Goal: Task Accomplishment & Management: Manage account settings

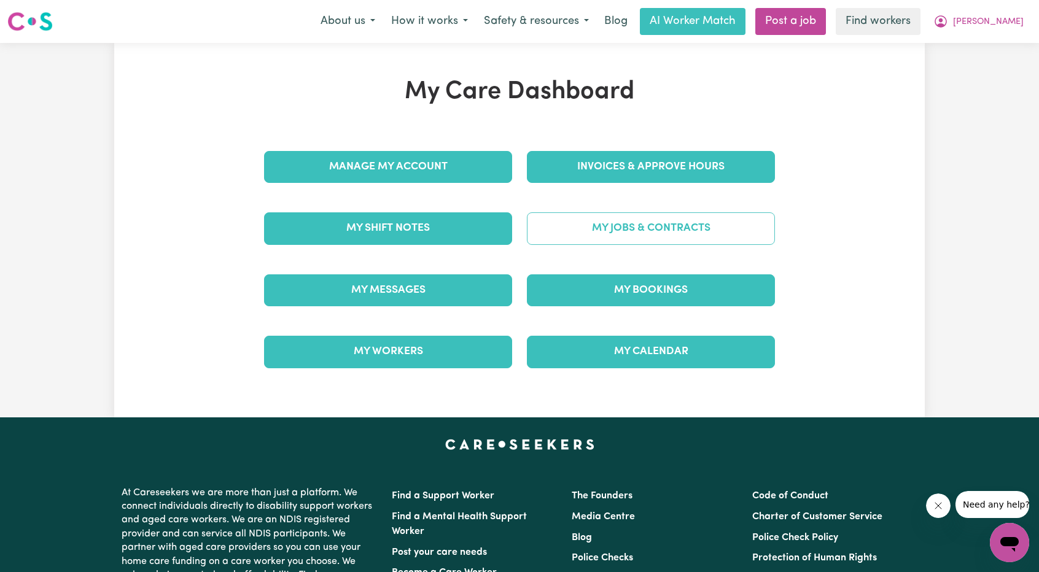
click at [637, 214] on link "My Jobs & Contracts" at bounding box center [651, 229] width 248 height 32
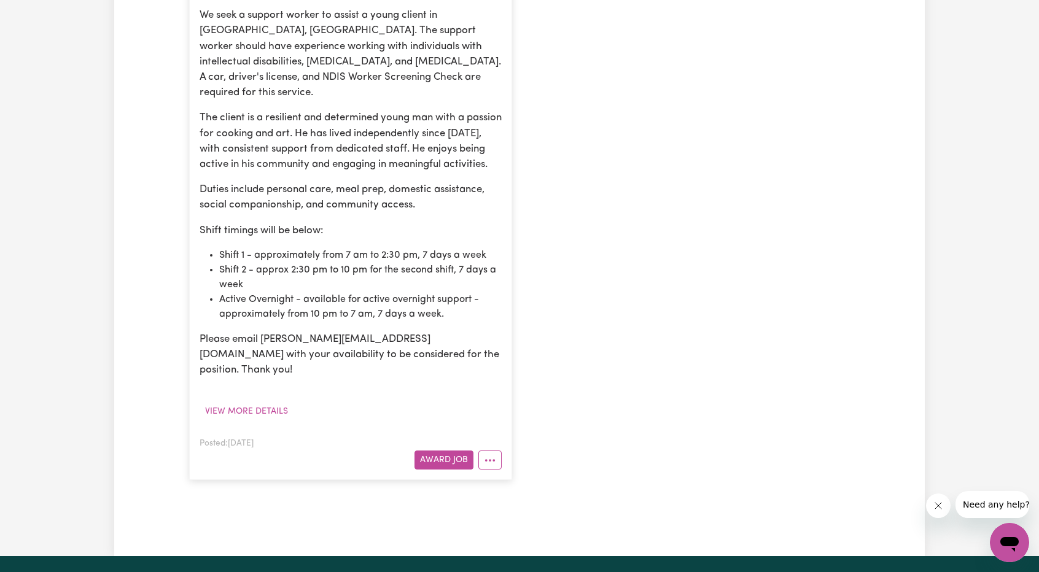
scroll to position [1167, 0]
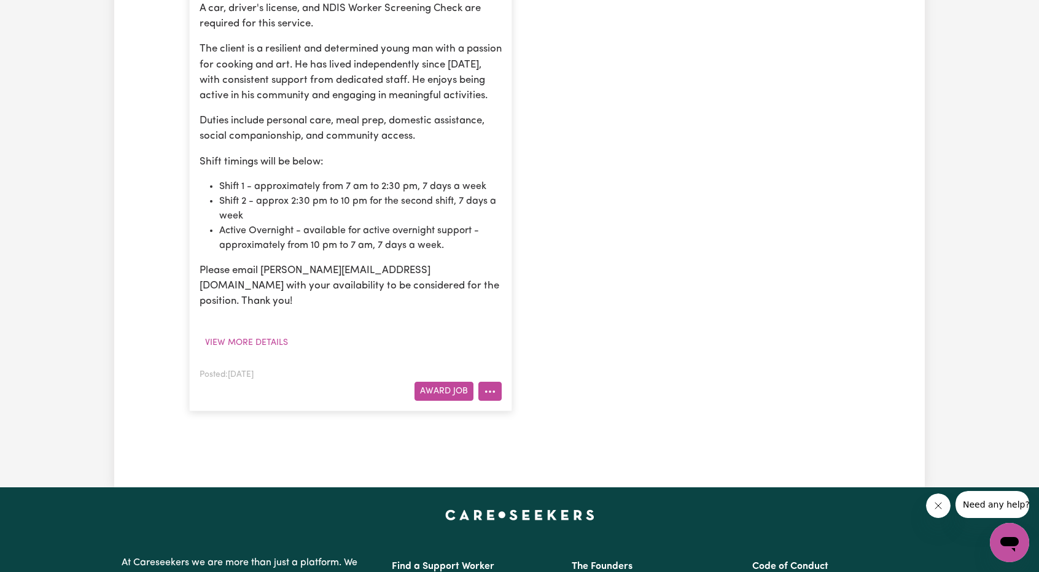
click at [490, 382] on button "More options" at bounding box center [489, 391] width 23 height 19
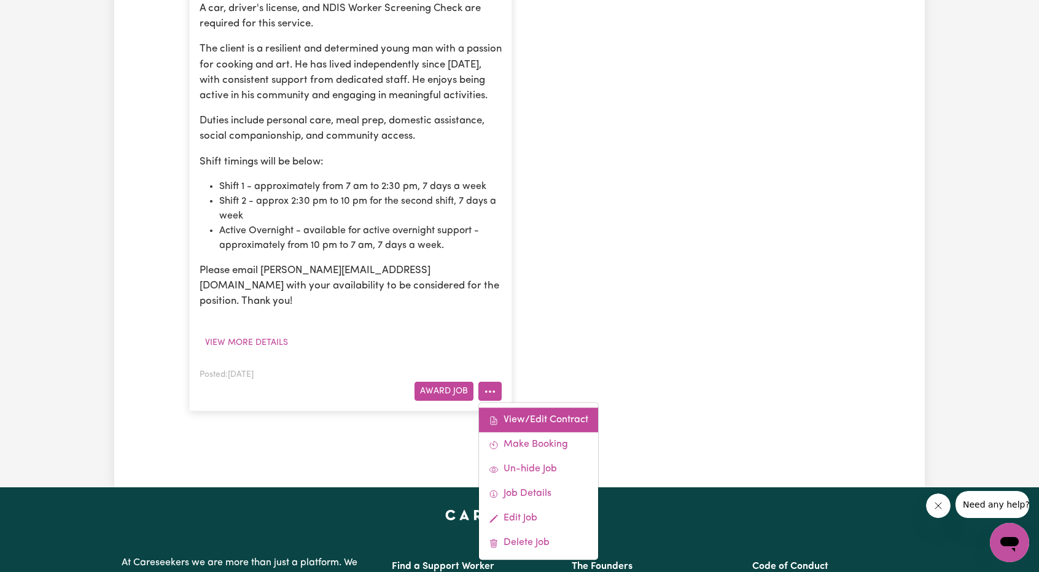
click at [504, 408] on link "View/Edit Contract" at bounding box center [538, 420] width 119 height 25
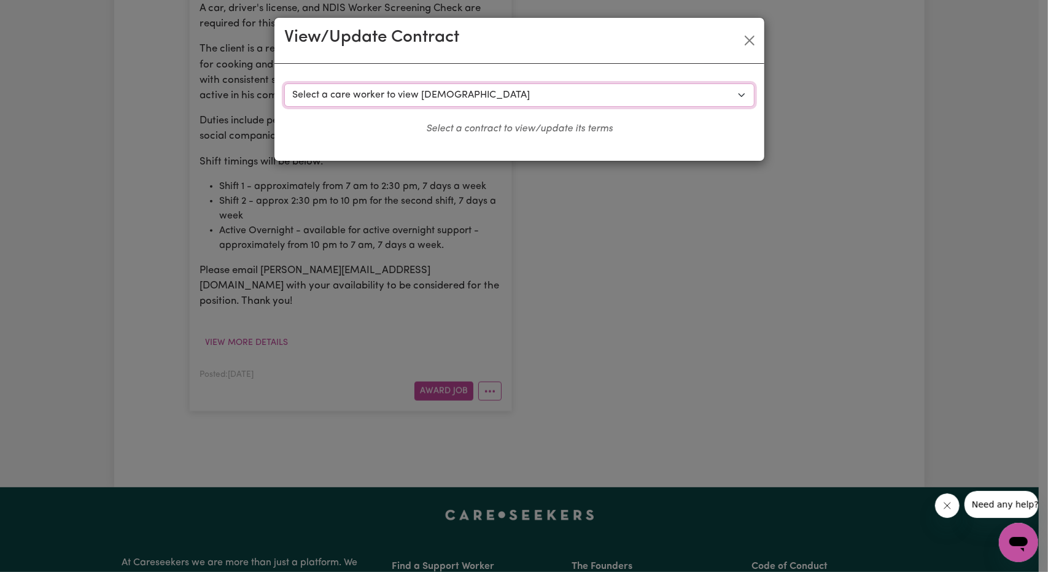
click at [443, 104] on select "Select a care worker to view contract #10151 - Worker Cuizon (contract accepted…" at bounding box center [519, 95] width 470 height 23
click at [749, 50] on div "View/Update Contract" at bounding box center [520, 41] width 490 height 46
click at [749, 46] on button "Close" at bounding box center [750, 41] width 20 height 20
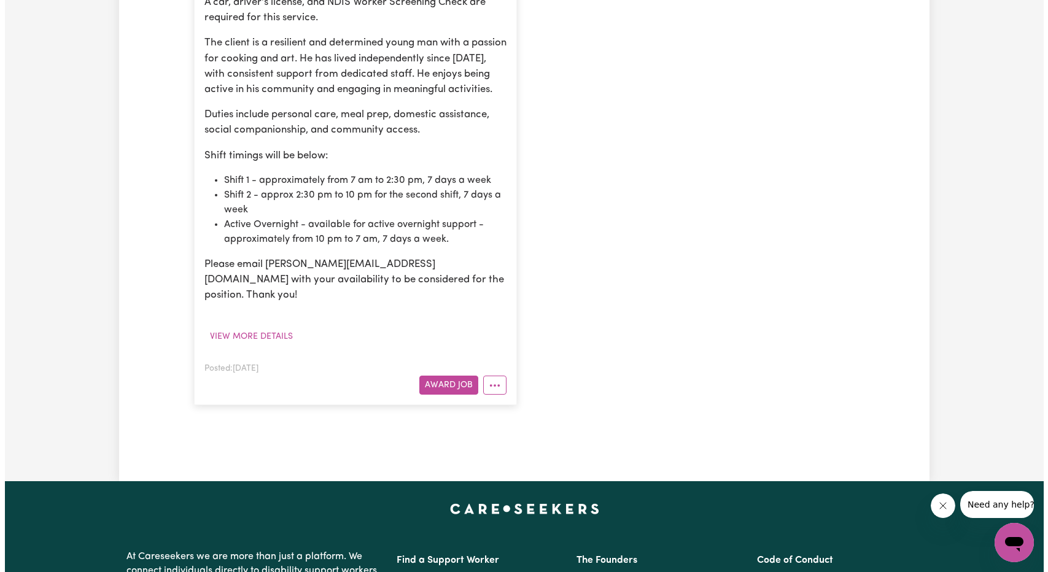
scroll to position [1351, 0]
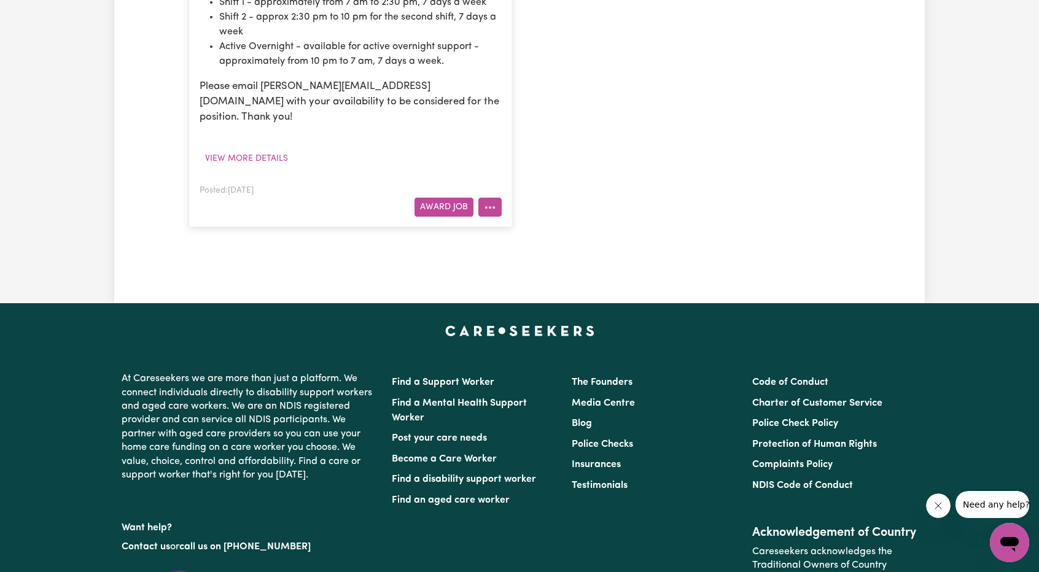
click at [499, 198] on button "More options" at bounding box center [489, 207] width 23 height 19
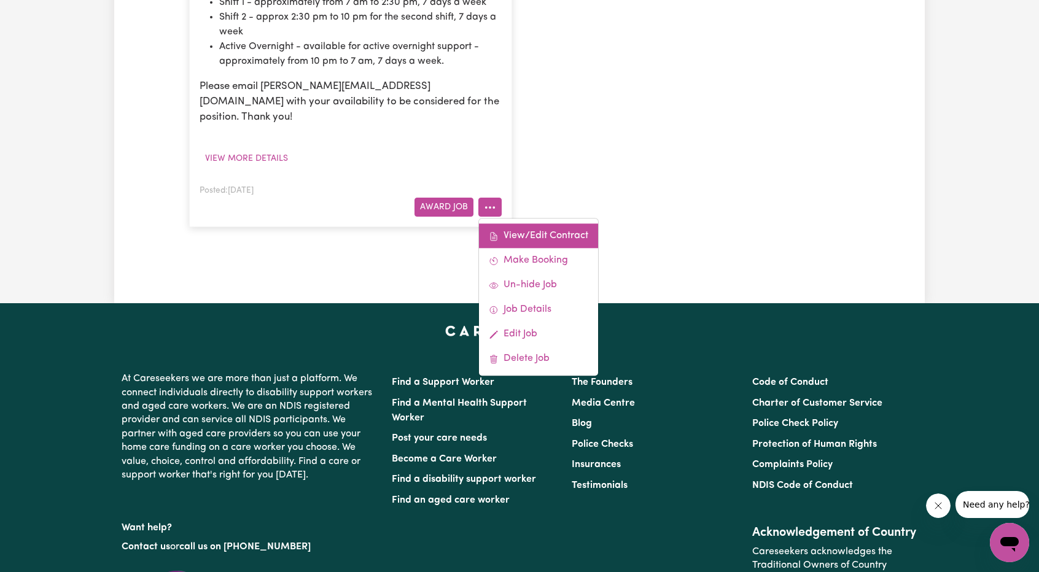
click at [506, 224] on link "View/Edit Contract" at bounding box center [538, 236] width 119 height 25
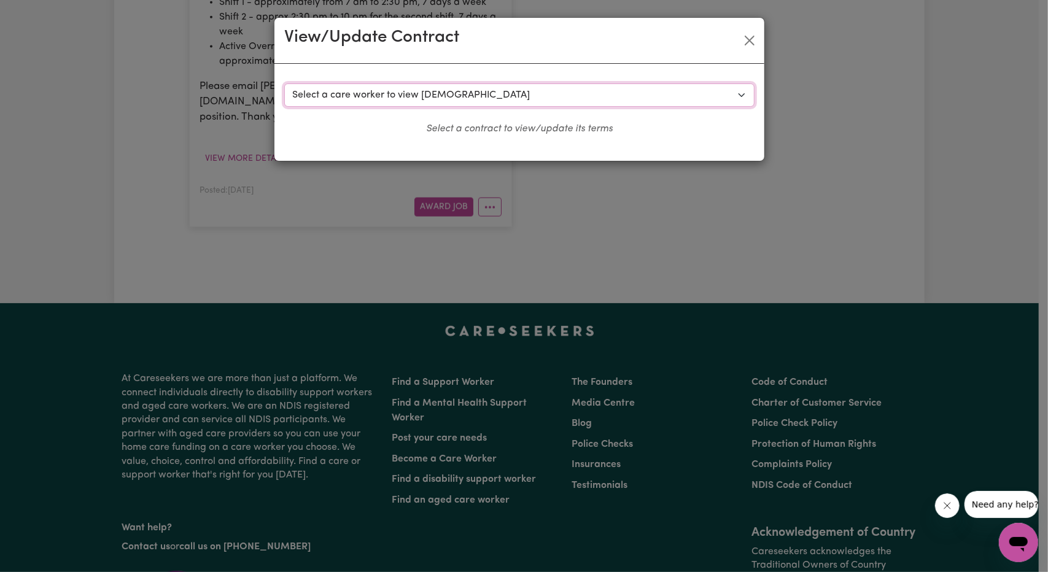
click at [511, 90] on select "Select a care worker to view contract #10151 - Worker Cuizon (contract accepted…" at bounding box center [519, 95] width 470 height 23
click at [284, 84] on select "Select a care worker to view contract #10151 - Worker Cuizon (contract accepted…" at bounding box center [519, 95] width 470 height 23
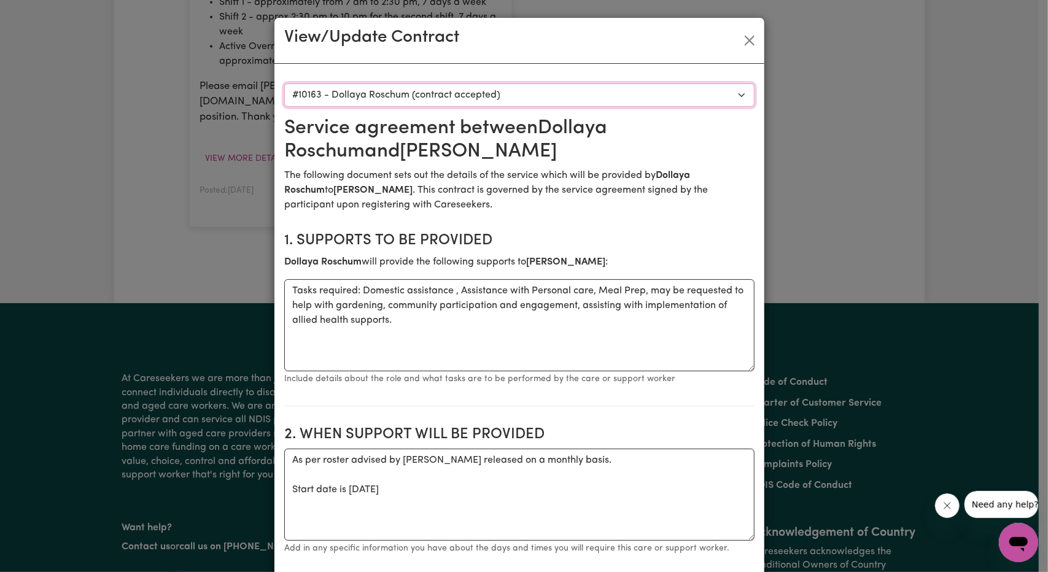
click at [540, 96] on select "Select a care worker to view contract #10151 - Worker Cuizon (contract accepted…" at bounding box center [519, 95] width 470 height 23
select select "9774"
click at [284, 84] on select "Select a care worker to view contract #10151 - Worker Cuizon (contract accepted…" at bounding box center [519, 95] width 470 height 23
type input "135.66"
type input "68.54"
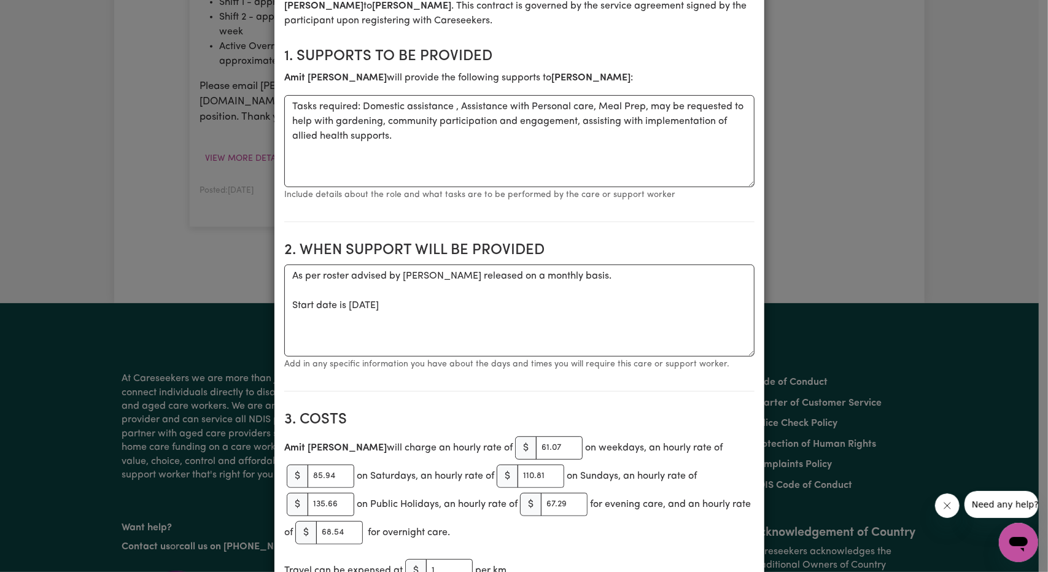
scroll to position [430, 0]
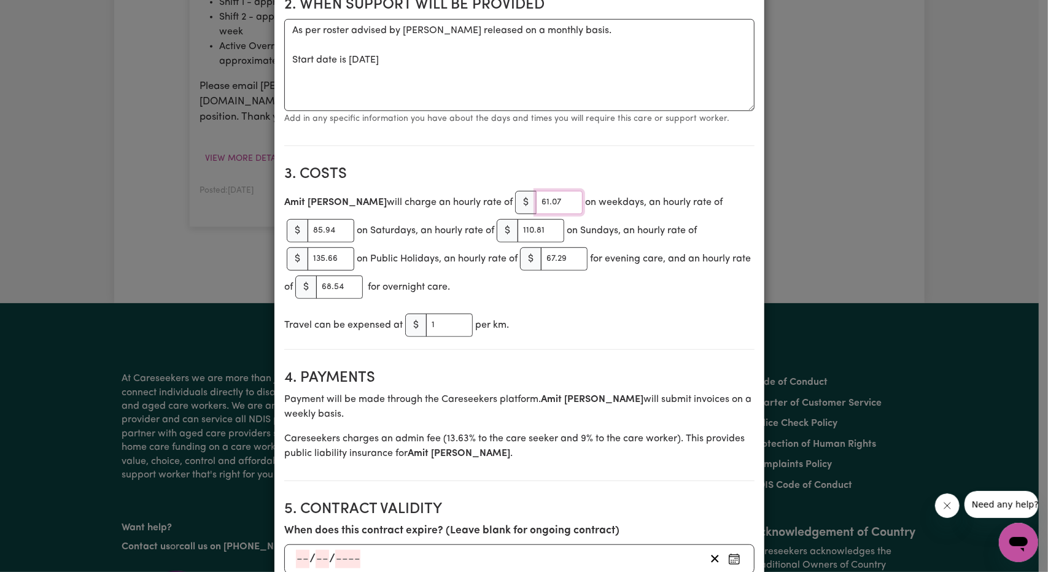
click at [536, 206] on input "61.07" at bounding box center [559, 202] width 47 height 23
type input "66.07"
type input "92.98"
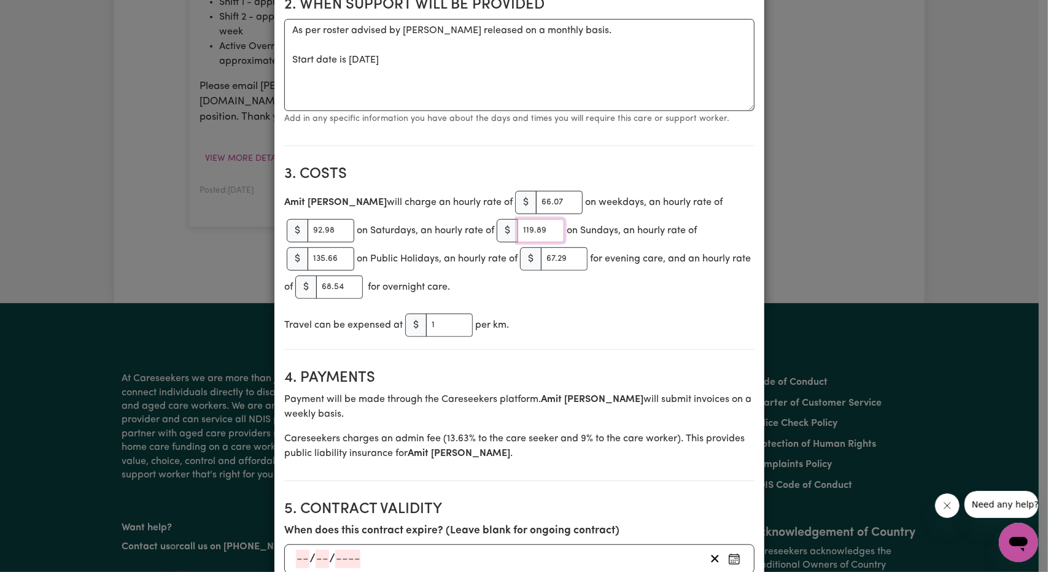
type input "119.89"
type input "146.79"
type input "72.8"
type input "74.15"
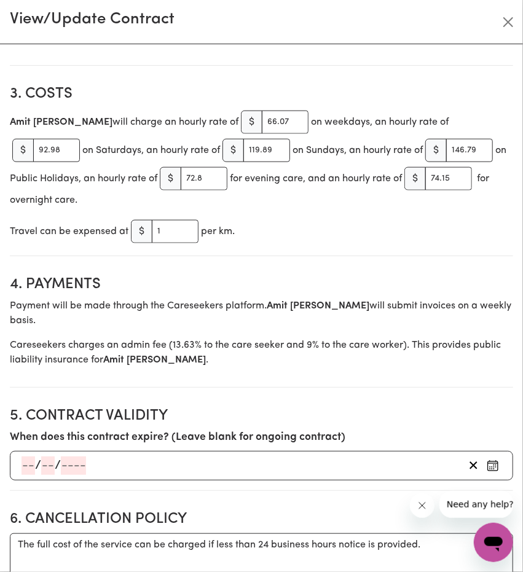
scroll to position [491, 0]
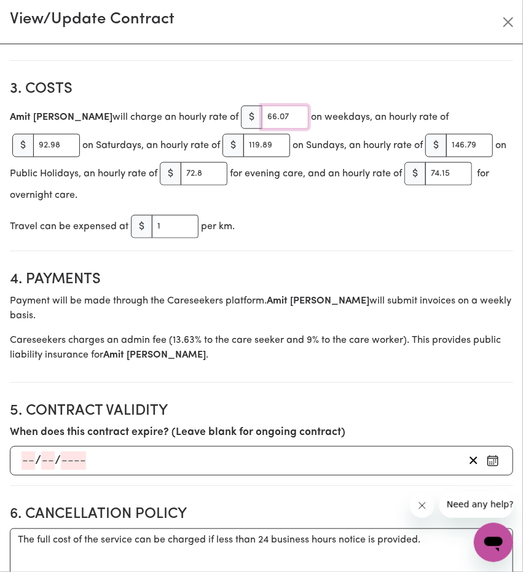
click at [262, 115] on input "66.07" at bounding box center [285, 117] width 47 height 23
click at [80, 134] on input "92.98" at bounding box center [56, 145] width 47 height 23
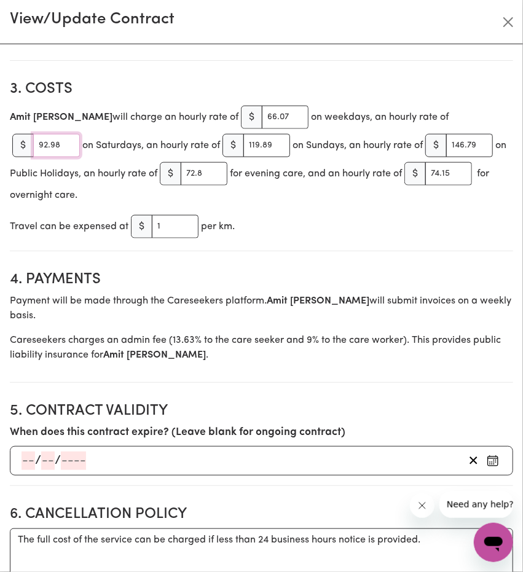
click at [80, 134] on input "92.98" at bounding box center [56, 145] width 47 height 23
click at [243, 147] on input "119.89" at bounding box center [266, 145] width 47 height 23
click at [446, 150] on input "146.79" at bounding box center [469, 145] width 47 height 23
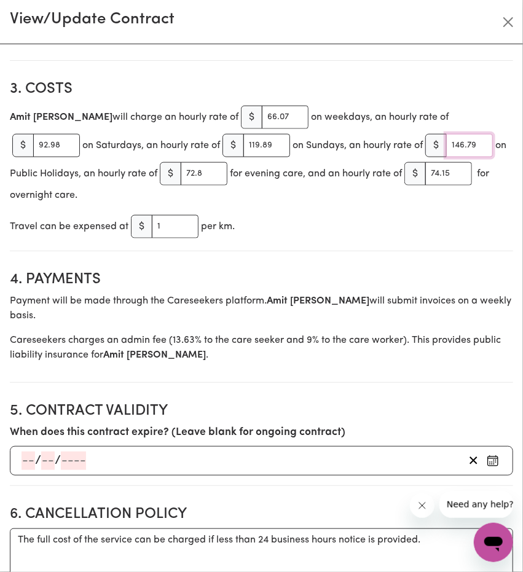
click at [446, 150] on input "146.79" at bounding box center [469, 145] width 47 height 23
click at [181, 168] on input "72.8" at bounding box center [204, 173] width 47 height 23
click at [425, 170] on input "74.15" at bounding box center [448, 173] width 47 height 23
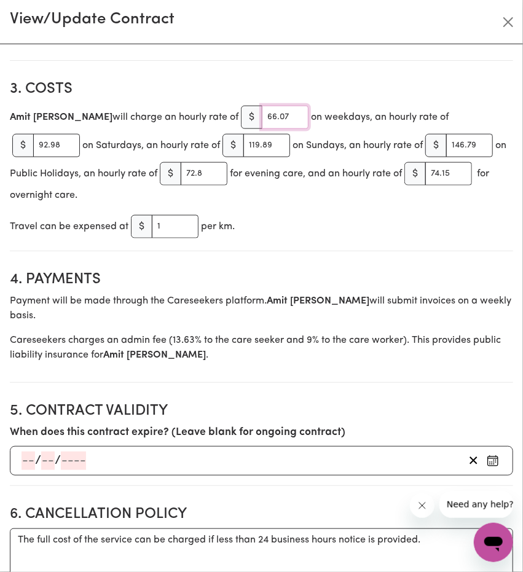
click at [262, 114] on input "66.07" at bounding box center [285, 117] width 47 height 23
click at [80, 134] on input "92.98" at bounding box center [56, 145] width 47 height 23
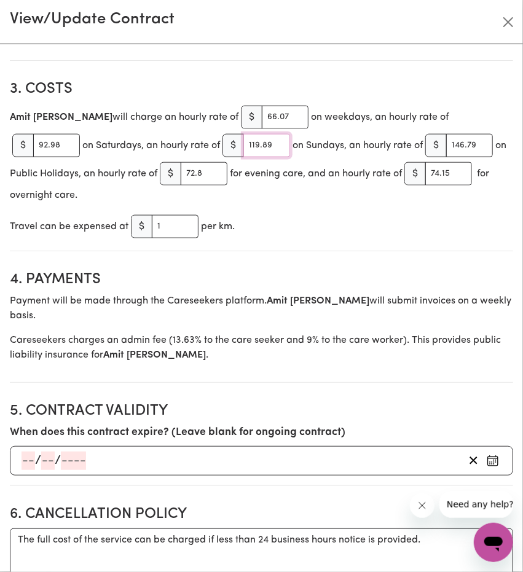
click at [243, 149] on input "119.89" at bounding box center [266, 145] width 47 height 23
click at [446, 147] on input "146.79" at bounding box center [469, 145] width 47 height 23
click at [181, 173] on input "72.8" at bounding box center [204, 173] width 47 height 23
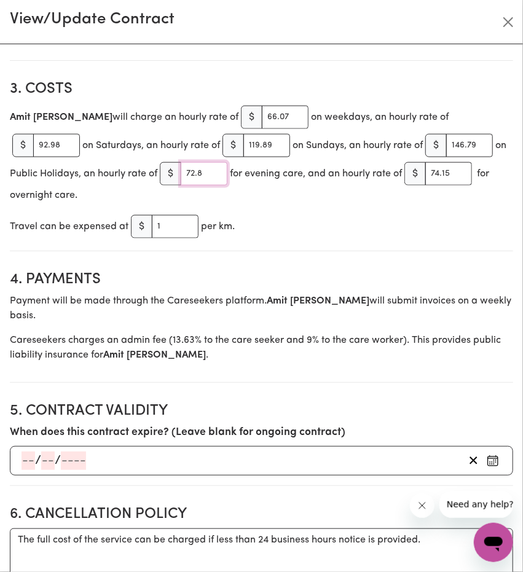
click at [181, 173] on input "72.8" at bounding box center [204, 173] width 47 height 23
click at [425, 178] on input "74.15" at bounding box center [448, 173] width 47 height 23
click at [262, 119] on input "66.07" at bounding box center [285, 117] width 47 height 23
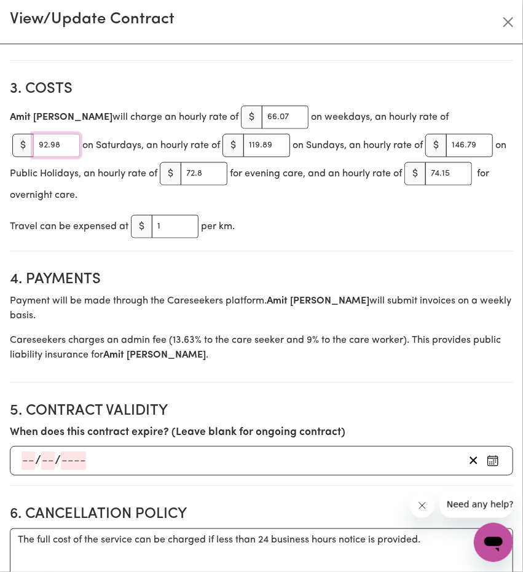
click at [80, 134] on input "92.98" at bounding box center [56, 145] width 47 height 23
click at [243, 142] on input "119.89" at bounding box center [266, 145] width 47 height 23
click at [446, 146] on input "146.79" at bounding box center [469, 145] width 47 height 23
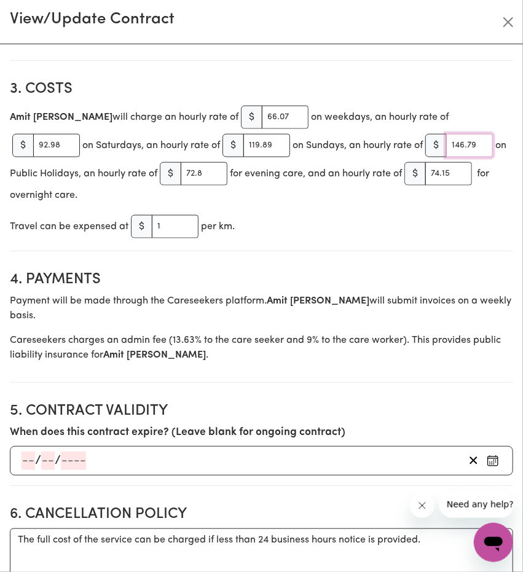
click at [446, 146] on input "146.79" at bounding box center [469, 145] width 47 height 23
click at [160, 175] on span "$" at bounding box center [170, 173] width 21 height 23
click at [181, 173] on input "72.8" at bounding box center [204, 173] width 47 height 23
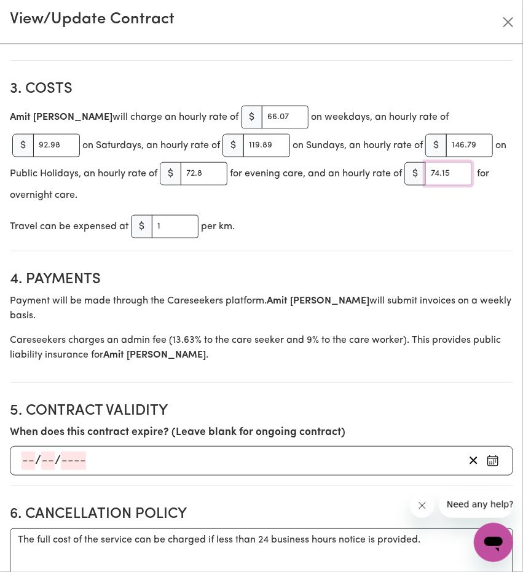
click at [425, 176] on input "74.15" at bounding box center [448, 173] width 47 height 23
click at [262, 119] on input "66.07" at bounding box center [285, 117] width 47 height 23
click at [80, 134] on input "92.98" at bounding box center [56, 145] width 47 height 23
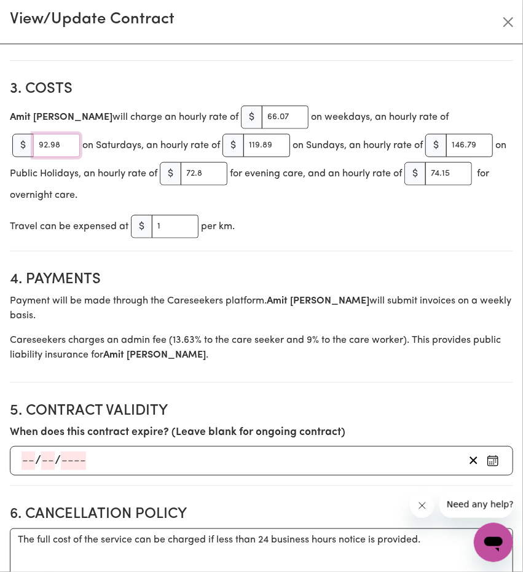
click at [80, 134] on input "92.98" at bounding box center [56, 145] width 47 height 23
click at [243, 148] on input "119.89" at bounding box center [266, 145] width 47 height 23
click at [446, 149] on input "146.79" at bounding box center [469, 145] width 47 height 23
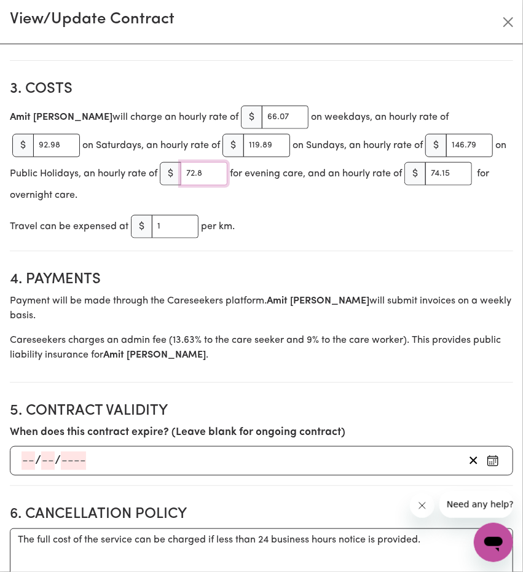
click at [181, 172] on input "72.8" at bounding box center [204, 173] width 47 height 23
click at [426, 179] on input "74.15" at bounding box center [448, 173] width 47 height 23
click at [427, 179] on input "74.15" at bounding box center [448, 173] width 47 height 23
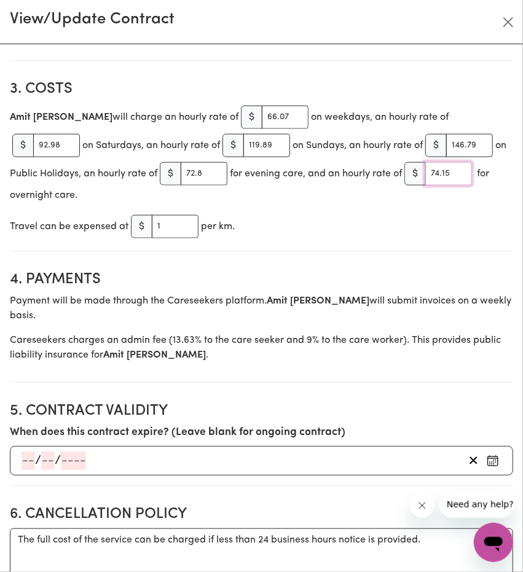
click at [427, 179] on input "74.15" at bounding box center [448, 173] width 47 height 23
click at [262, 116] on input "66.07" at bounding box center [285, 117] width 47 height 23
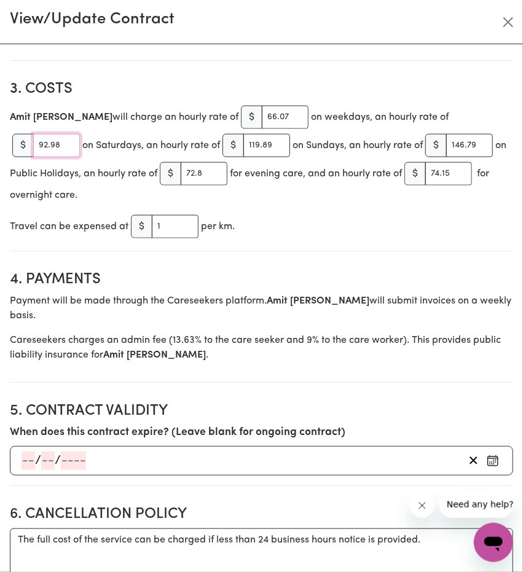
click at [80, 134] on input "92.98" at bounding box center [56, 145] width 47 height 23
click at [243, 144] on input "119.89" at bounding box center [266, 145] width 47 height 23
click at [446, 147] on input "146.79" at bounding box center [469, 145] width 47 height 23
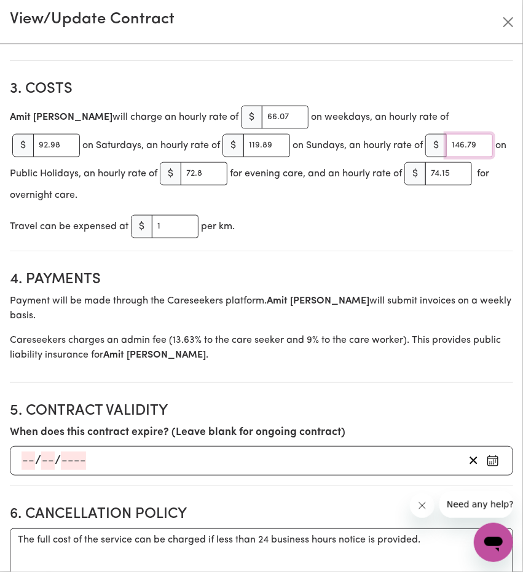
click at [446, 147] on input "146.79" at bounding box center [469, 145] width 47 height 23
click at [181, 166] on input "72.8" at bounding box center [204, 173] width 47 height 23
click at [425, 170] on input "74.15" at bounding box center [448, 173] width 47 height 23
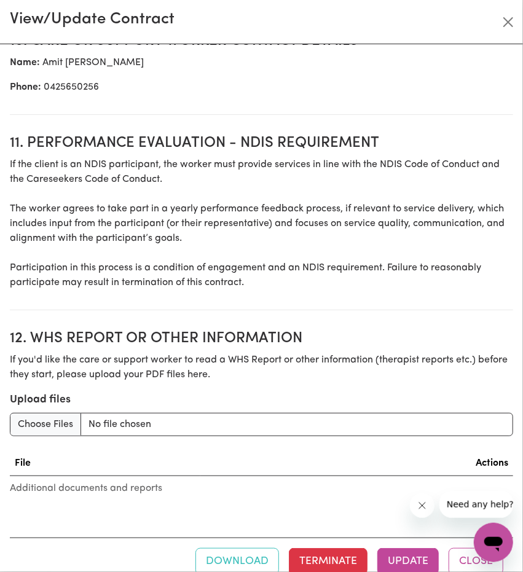
scroll to position [1520, 0]
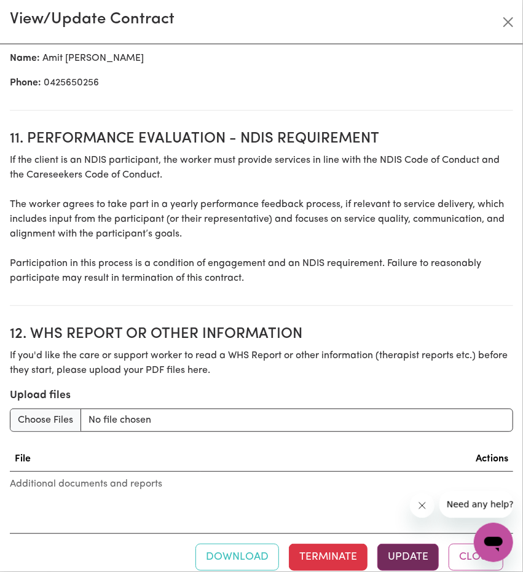
click at [396, 544] on button "Update" at bounding box center [407, 557] width 61 height 27
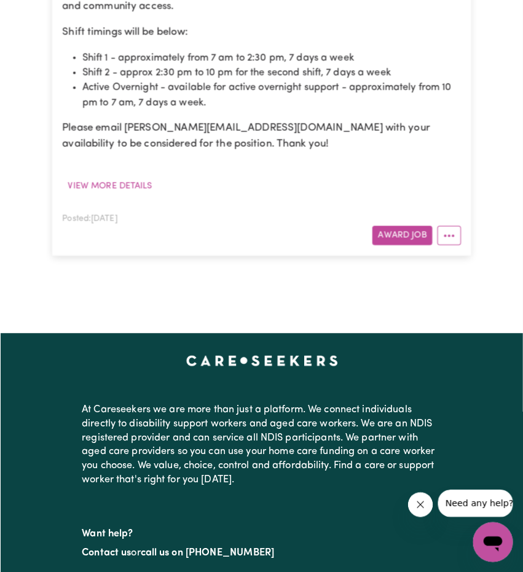
scroll to position [1843, 0]
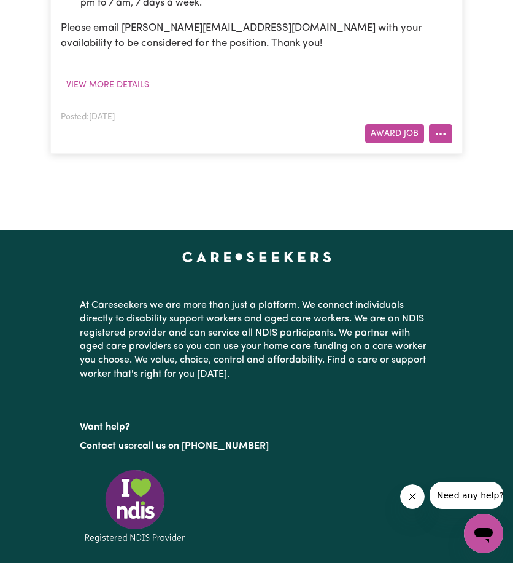
click at [438, 140] on icon "More options" at bounding box center [441, 134] width 12 height 12
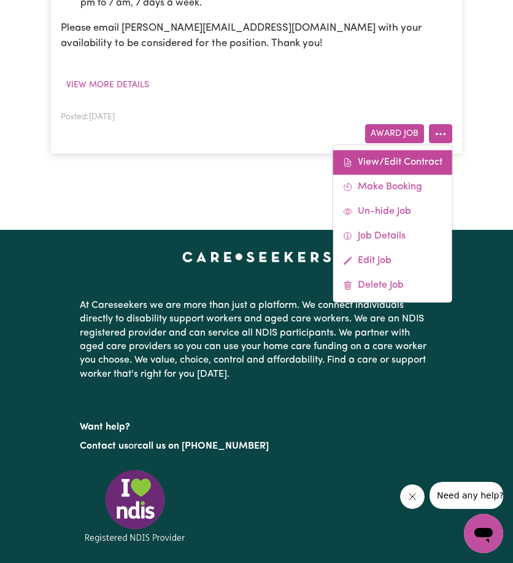
click at [426, 174] on link "View/Edit Contract" at bounding box center [393, 162] width 119 height 25
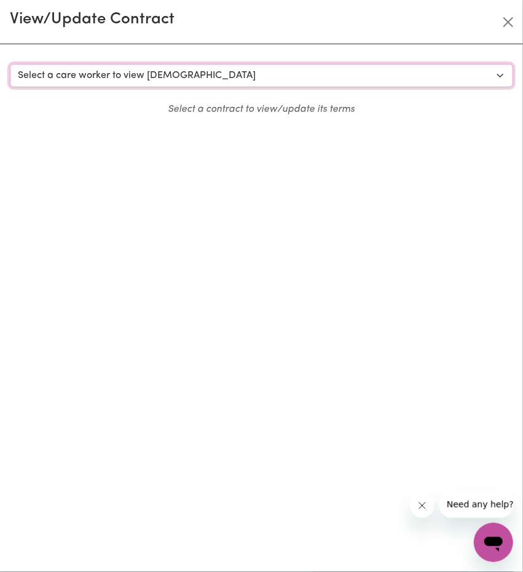
click at [147, 77] on select "Select a care worker to view [DEMOGRAPHIC_DATA] #10151 - Worker [PERSON_NAME] (…" at bounding box center [261, 75] width 503 height 23
select select "9775"
click at [10, 64] on select "Select a care worker to view [DEMOGRAPHIC_DATA] #10151 - Worker [PERSON_NAME] (…" at bounding box center [261, 75] width 503 height 23
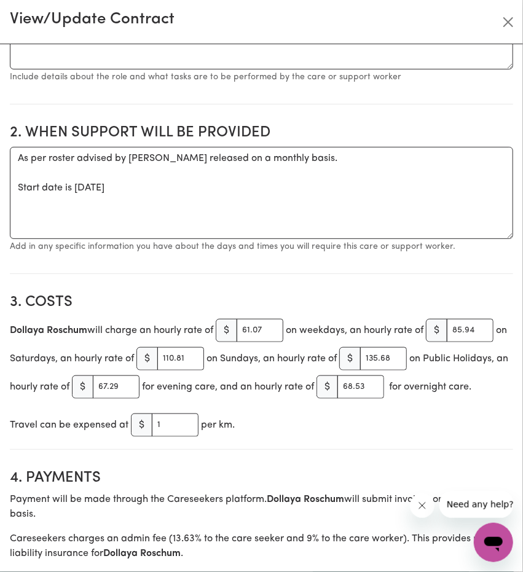
scroll to position [491, 0]
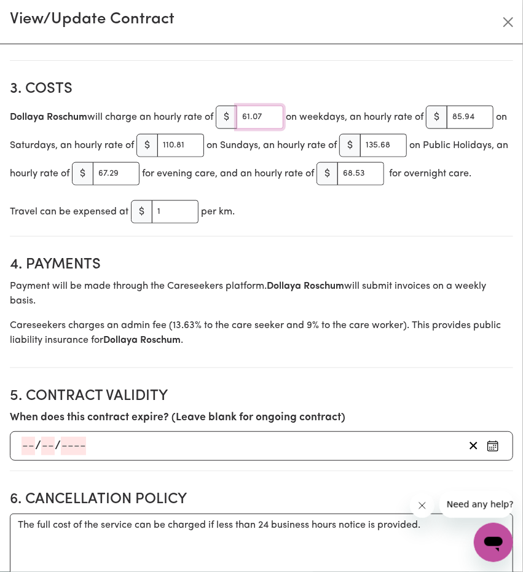
click at [265, 117] on input "61.07" at bounding box center [259, 117] width 47 height 23
click at [256, 120] on input "61.07" at bounding box center [259, 117] width 47 height 23
click at [251, 115] on input "61.07" at bounding box center [259, 117] width 47 height 23
click at [252, 116] on input "61.07" at bounding box center [259, 117] width 47 height 23
paste input "6"
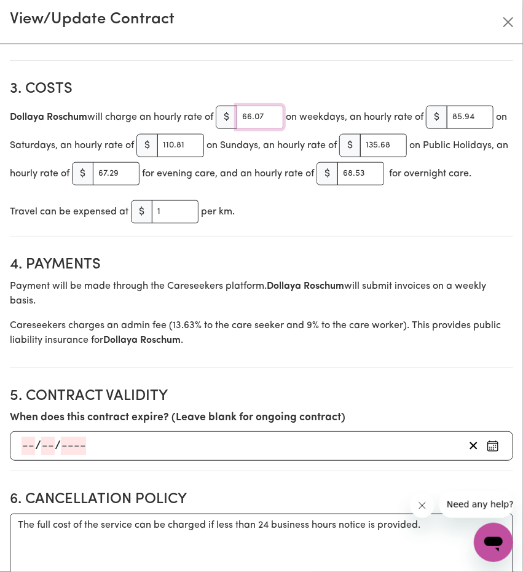
type input "66.07"
click at [447, 129] on input "85.94" at bounding box center [470, 117] width 47 height 23
paste input "92.98"
type input "92.98"
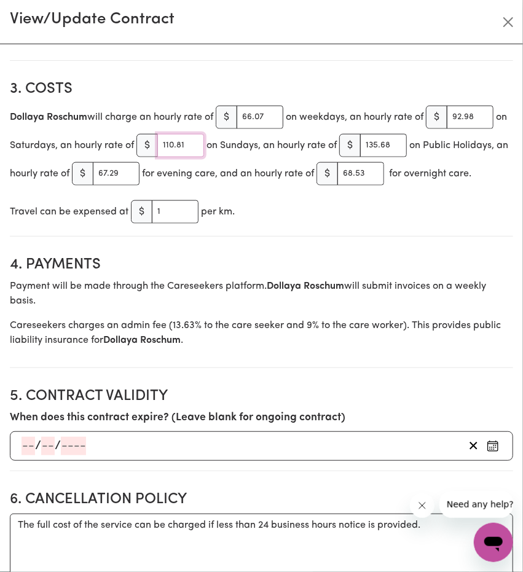
click at [204, 144] on input "110.81" at bounding box center [180, 145] width 47 height 23
paste input "9.89"
type input "119.89"
click at [360, 157] on input "135.68" at bounding box center [383, 145] width 47 height 23
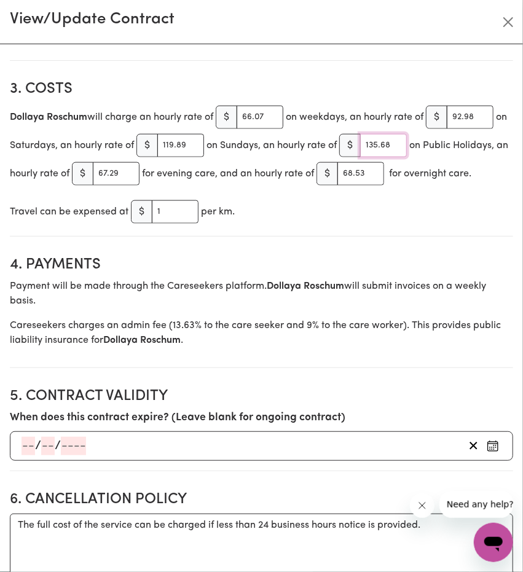
click at [360, 157] on input "135.68" at bounding box center [383, 145] width 47 height 23
paste input "46.79"
type input "146.79"
click at [139, 171] on input "67.29" at bounding box center [116, 173] width 47 height 23
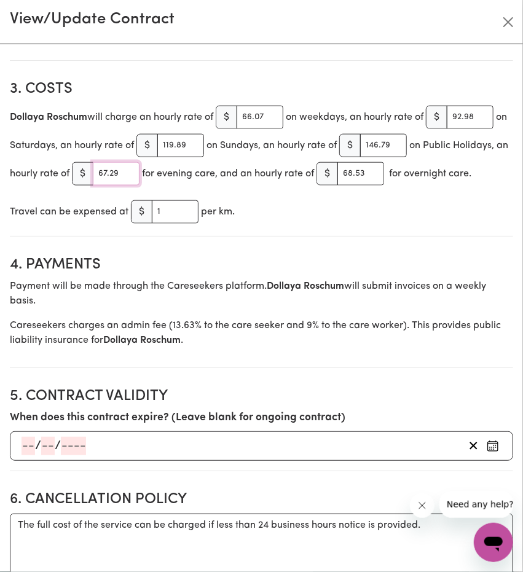
paste input "72.8"
type input "72.8"
click at [337, 185] on input "68.53" at bounding box center [360, 173] width 47 height 23
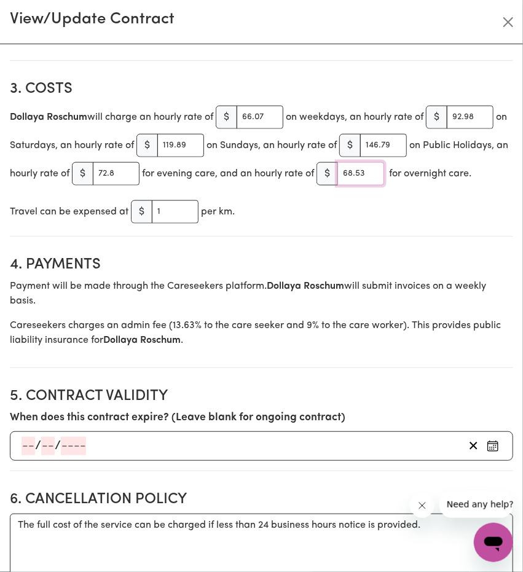
click at [337, 185] on input "68.53" at bounding box center [360, 173] width 47 height 23
paste input "74.15"
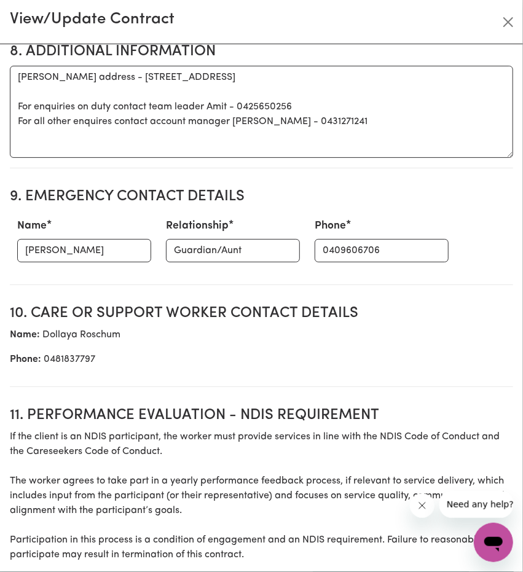
scroll to position [1548, 0]
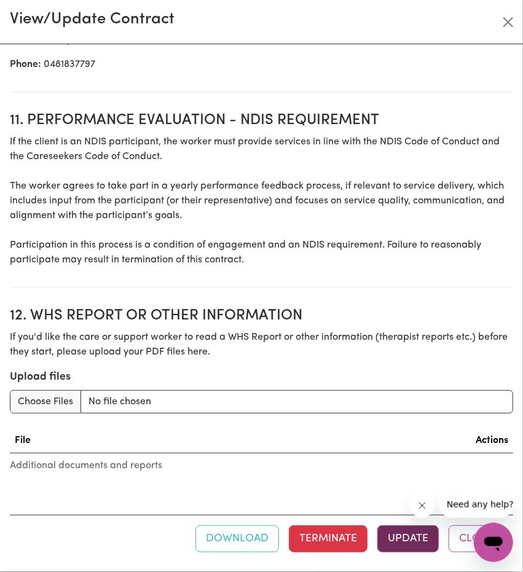
type input "74.15"
click at [386, 537] on button "Update" at bounding box center [407, 538] width 61 height 27
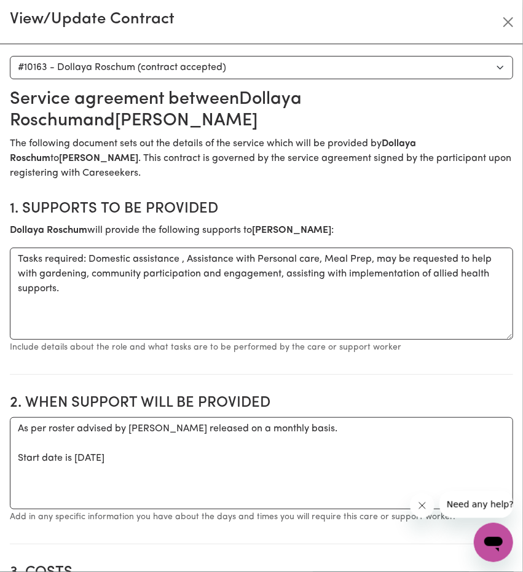
scroll to position [0, 0]
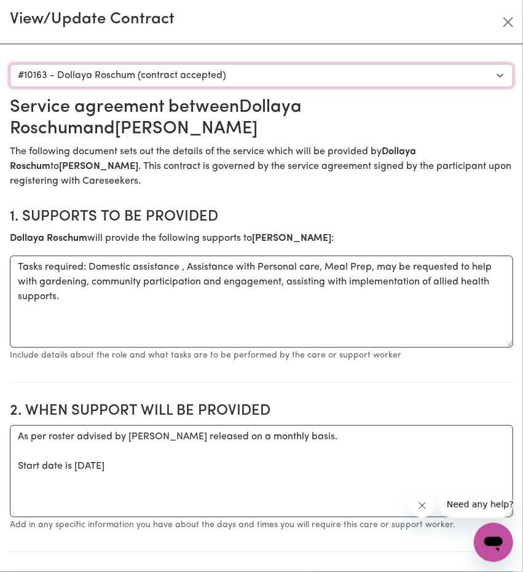
click at [172, 75] on select "Select a care worker to view contract #10151 - Worker Cuizon (contract accepted…" at bounding box center [261, 75] width 503 height 23
select select "9776"
click at [10, 64] on select "Select a care worker to view contract #10151 - Worker Cuizon (contract accepted…" at bounding box center [261, 75] width 503 height 23
type input "61.07"
type input "85.94"
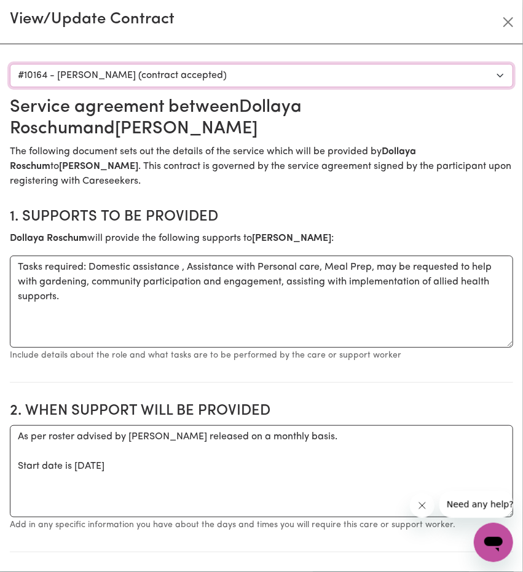
type input "110.81"
type input "135.68"
type input "67.29"
type input "68.53"
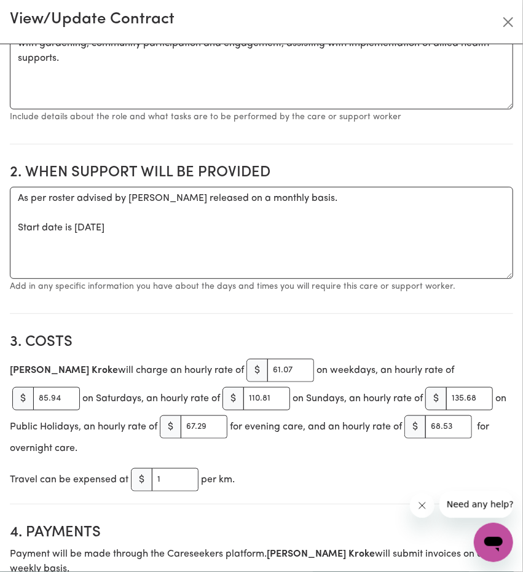
scroll to position [430, 0]
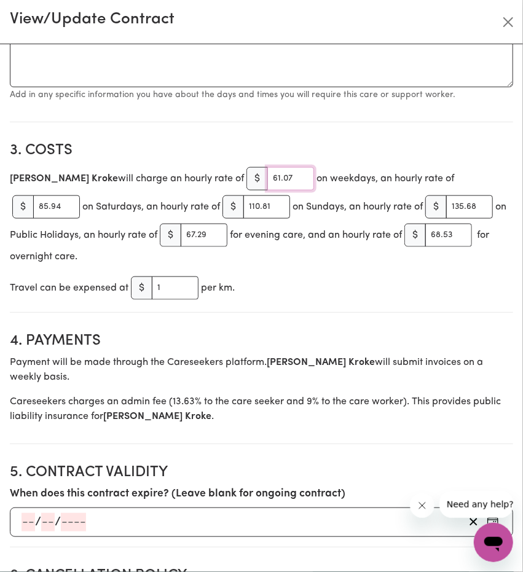
click at [267, 178] on input "61.07" at bounding box center [290, 178] width 47 height 23
paste input "6"
type input "66.07"
click at [80, 195] on input "85.94" at bounding box center [56, 206] width 47 height 23
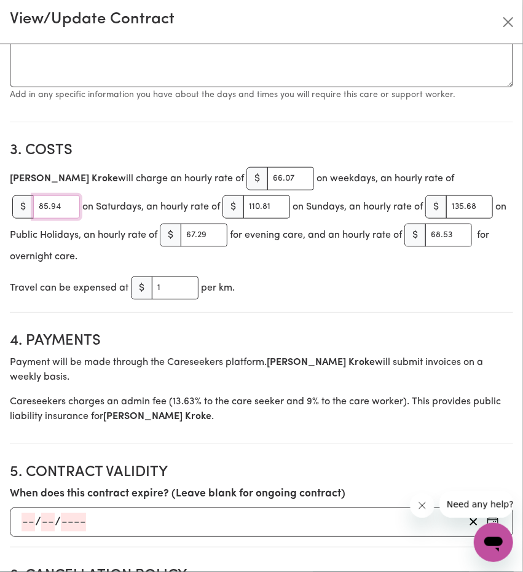
click at [80, 195] on input "85.94" at bounding box center [56, 206] width 47 height 23
paste input "92.98"
type input "92.98"
click at [243, 201] on input "110.81" at bounding box center [266, 206] width 47 height 23
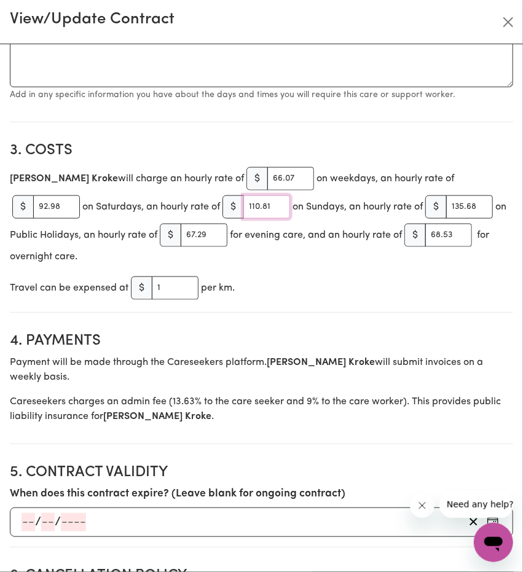
paste input "9.89"
type input "119.89"
click at [446, 207] on input "135.68" at bounding box center [469, 206] width 47 height 23
paste input "46.79"
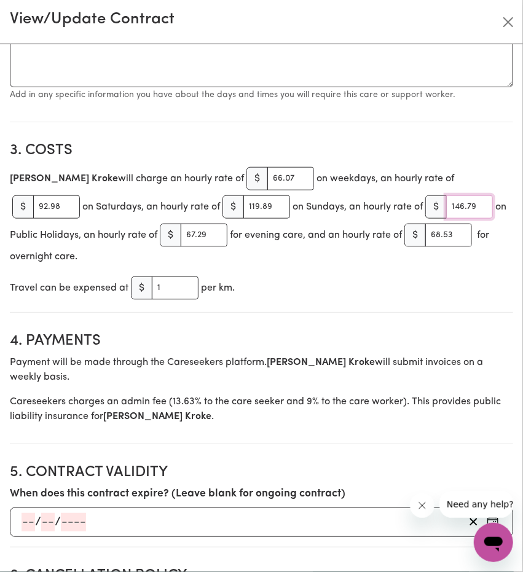
type input "146.79"
click at [181, 233] on input "67.29" at bounding box center [204, 235] width 47 height 23
paste input "72.8"
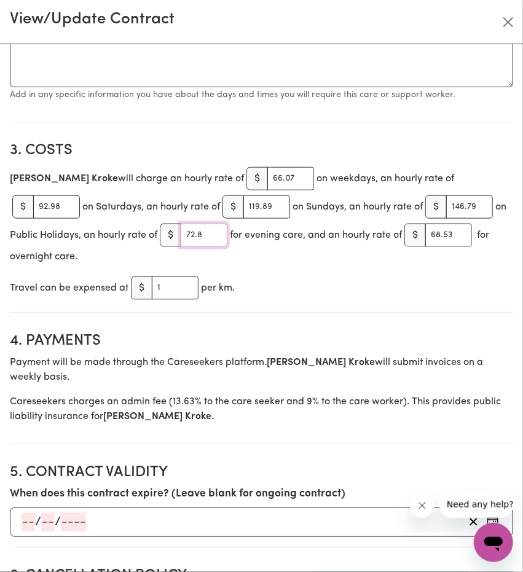
type input "72.8"
click at [425, 234] on input "68.53" at bounding box center [448, 235] width 47 height 23
paste input "74.15"
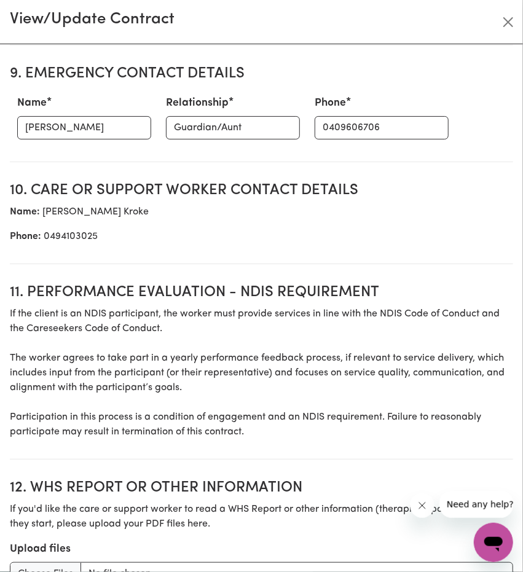
scroll to position [1520, 0]
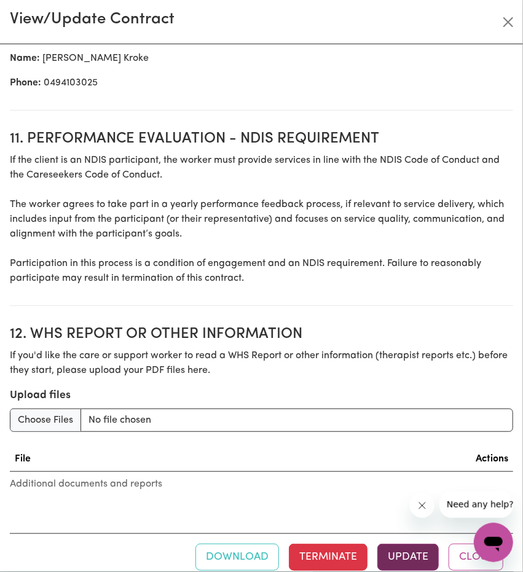
type input "74.15"
click at [390, 547] on button "Update" at bounding box center [407, 557] width 61 height 27
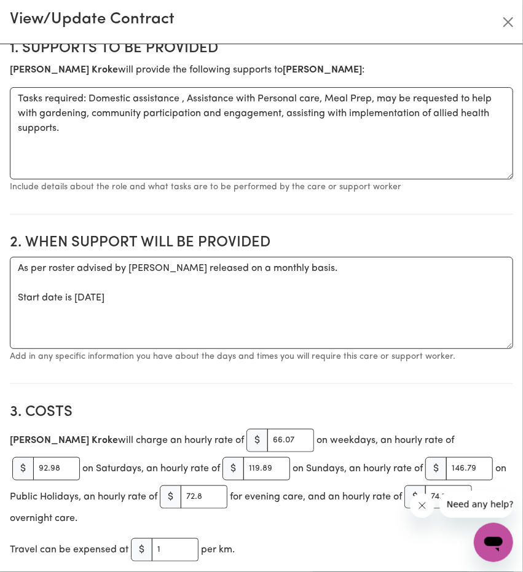
scroll to position [0, 0]
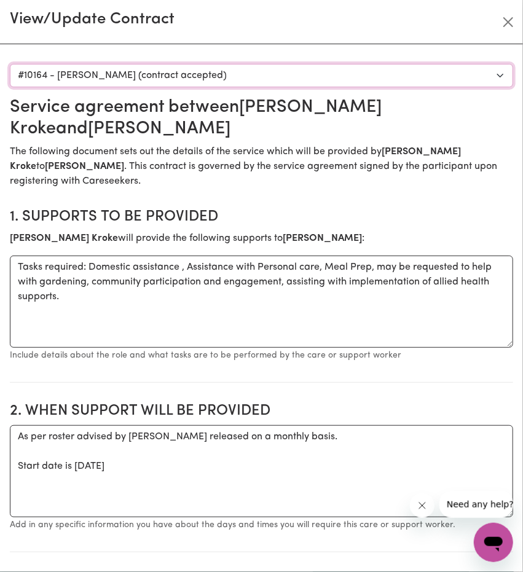
click at [192, 76] on select "Select a care worker to view contract #10151 - Worker Cuizon (contract accepted…" at bounding box center [261, 75] width 503 height 23
select select "9815"
click at [10, 64] on select "Select a care worker to view contract #10151 - Worker Cuizon (contract accepted…" at bounding box center [261, 75] width 503 height 23
type input "61.07"
type input "85.94"
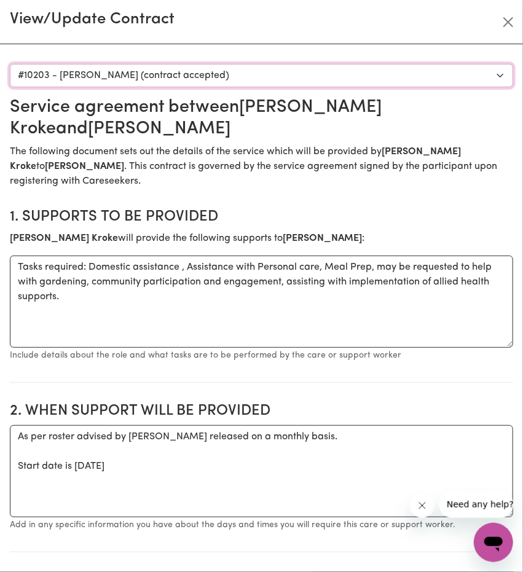
type input "110.81"
type input "135.68"
type input "67.29"
type input "68.53"
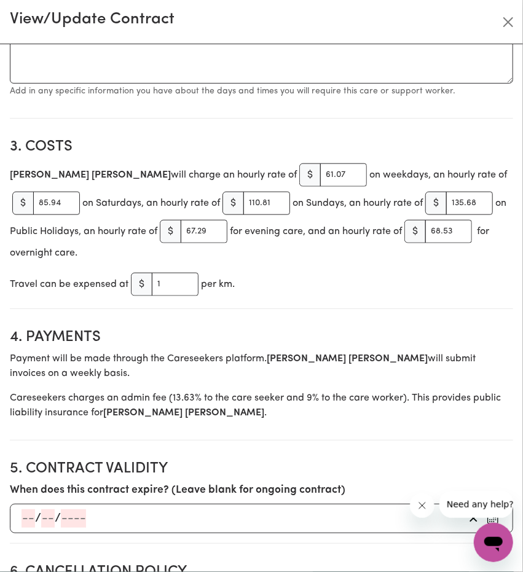
scroll to position [430, 0]
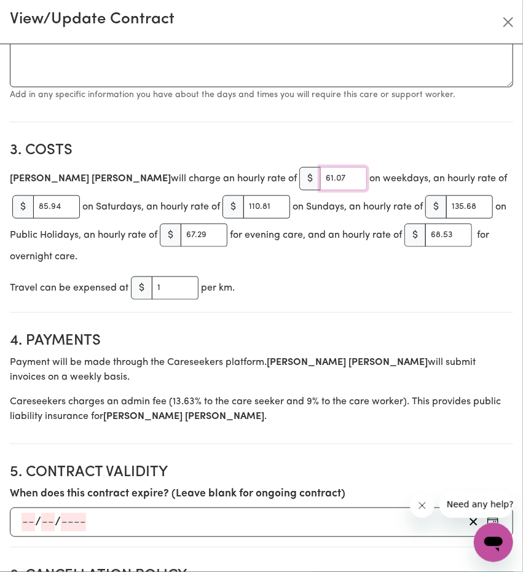
click at [320, 179] on input "61.07" at bounding box center [343, 178] width 47 height 23
paste input "6"
type input "66.07"
click at [80, 195] on input "85.94" at bounding box center [56, 206] width 47 height 23
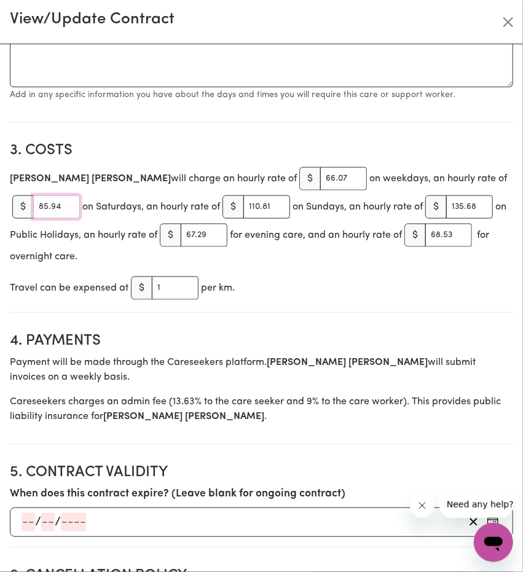
click at [80, 195] on input "85.94" at bounding box center [56, 206] width 47 height 23
paste input "92.98"
type input "92.98"
click at [243, 206] on input "110.81" at bounding box center [266, 206] width 47 height 23
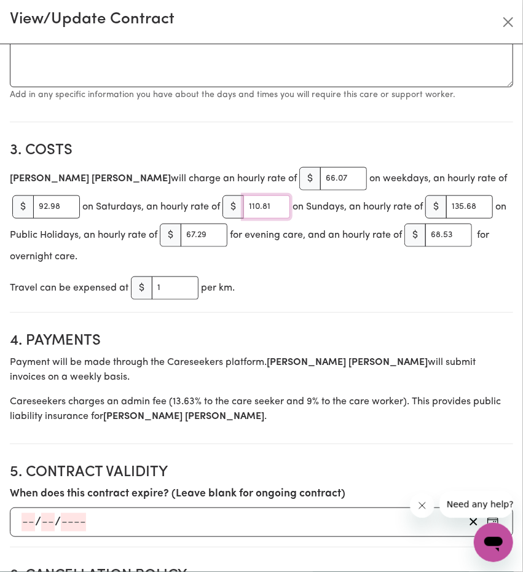
paste input "9.89"
type input "119.89"
click at [446, 205] on input "135.68" at bounding box center [469, 206] width 47 height 23
paste input "46.79"
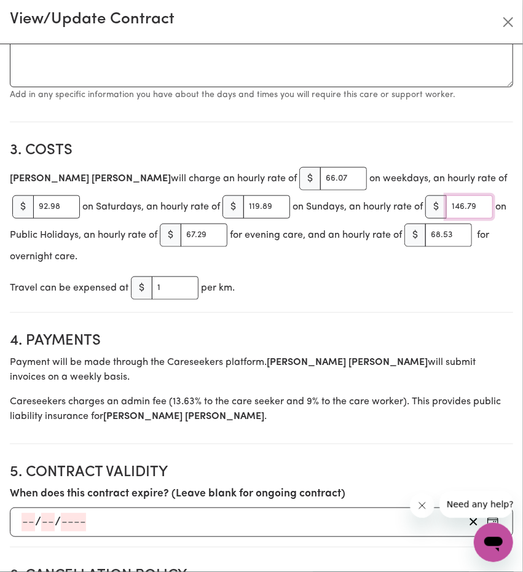
type input "146.79"
click at [181, 233] on input "67.29" at bounding box center [204, 235] width 47 height 23
paste input "72.8"
type input "72.8"
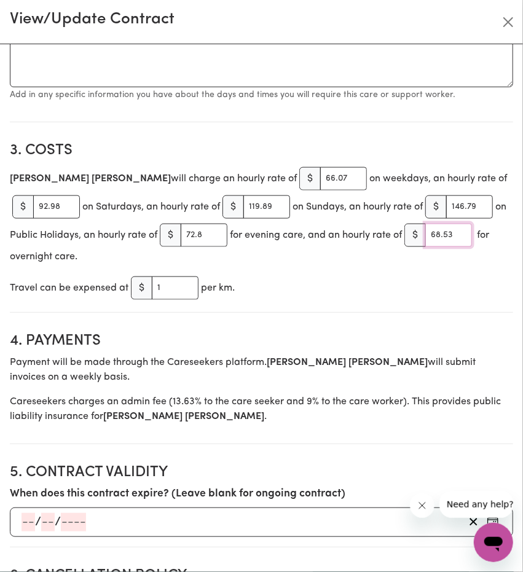
click at [425, 233] on input "68.53" at bounding box center [448, 235] width 47 height 23
click at [425, 232] on input "68.53" at bounding box center [448, 235] width 47 height 23
paste input "7415"
click at [425, 235] on input "674158.53" at bounding box center [448, 235] width 47 height 23
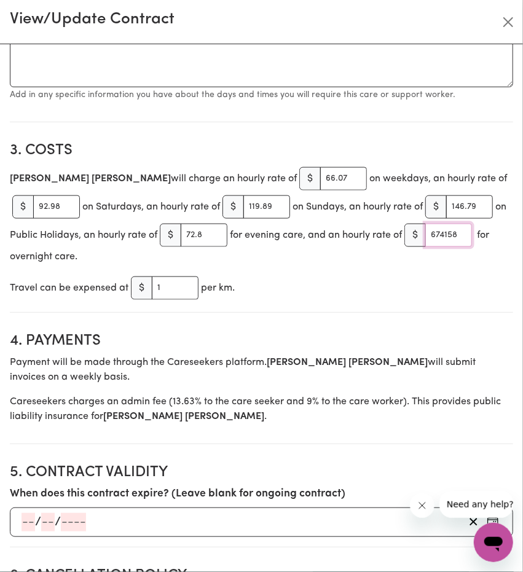
paste input "74.15"
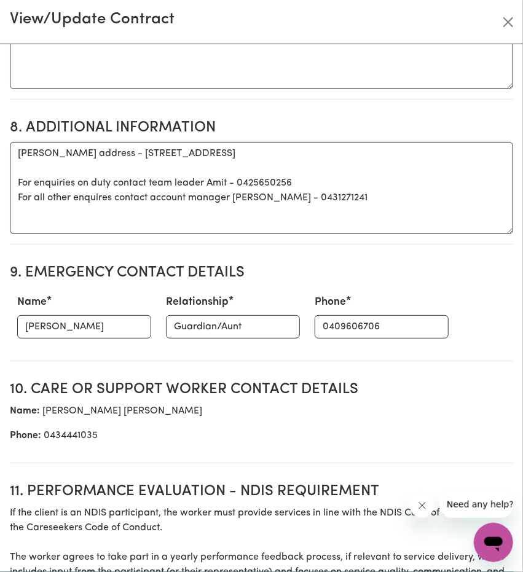
scroll to position [1520, 0]
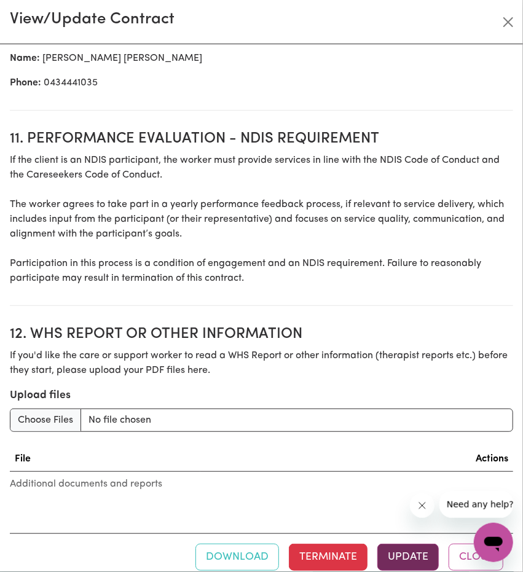
type input "74.15"
click at [394, 544] on button "Update" at bounding box center [407, 557] width 61 height 27
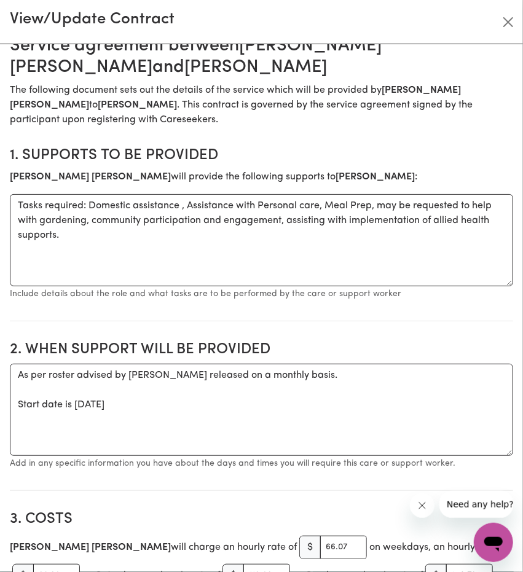
scroll to position [0, 0]
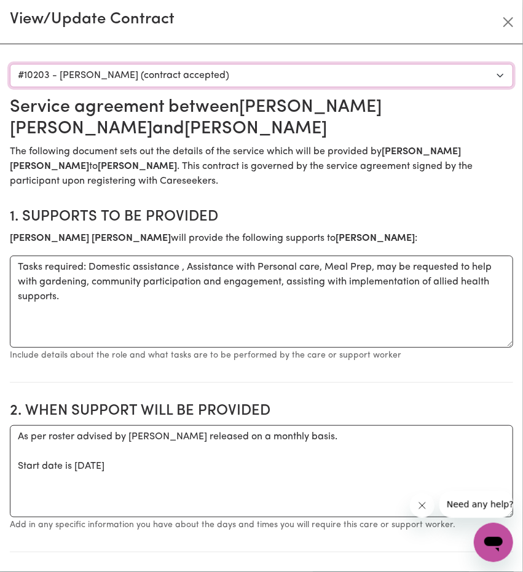
click at [214, 81] on select "Select a care worker to view contract #10151 - Worker Cuizon (contract accepted…" at bounding box center [261, 75] width 503 height 23
select select "9824"
click at [10, 64] on select "Select a care worker to view contract #10151 - Worker Cuizon (contract accepted…" at bounding box center [261, 75] width 503 height 23
type textarea "As per roster advised by Amit released on a monthly basis. Start date is Monday…"
type textarea "Days required: saturday, friday, thursday, wednesday, tuesday, monday, sunday S…"
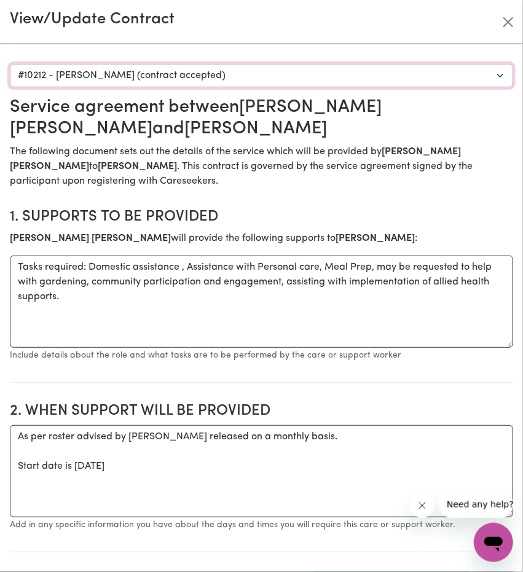
type input "61.07"
type input "85.94"
type input "110.81"
type input "135.68"
type input "67.29"
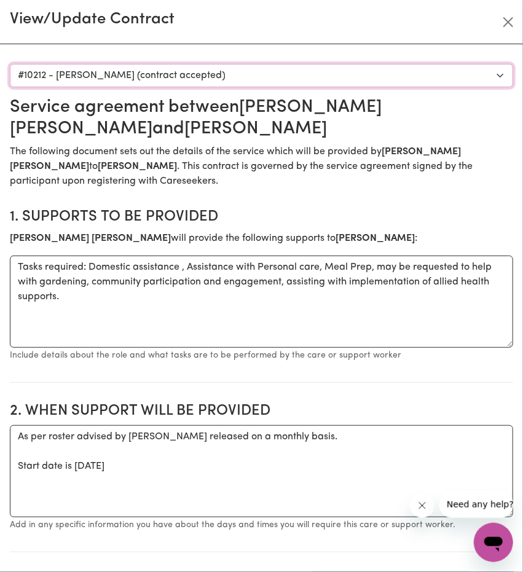
type input "68.53"
type input "0.94"
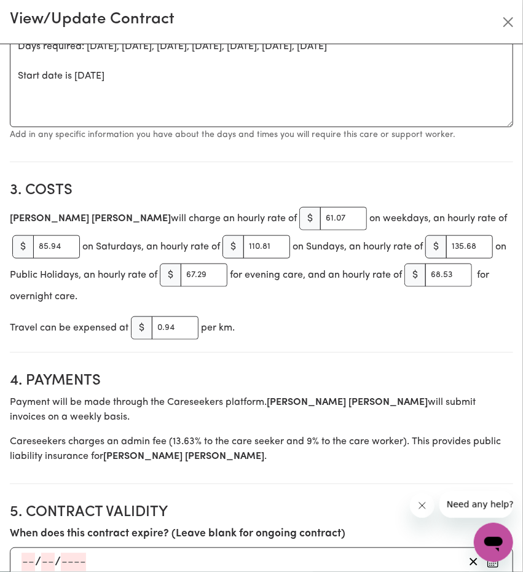
scroll to position [430, 0]
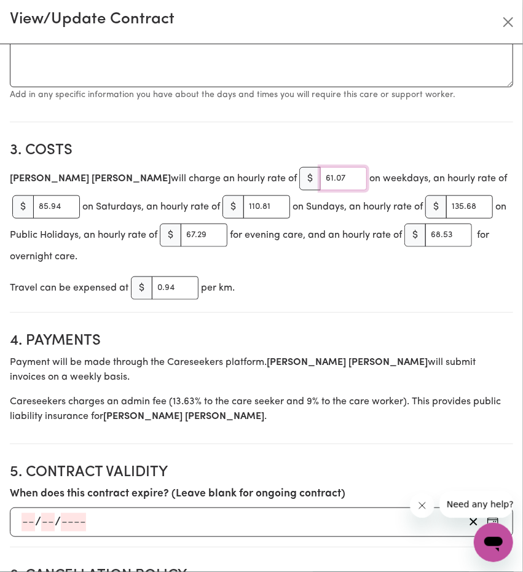
click at [320, 184] on input "61.07" at bounding box center [343, 178] width 47 height 23
paste input "6"
type input "66.07"
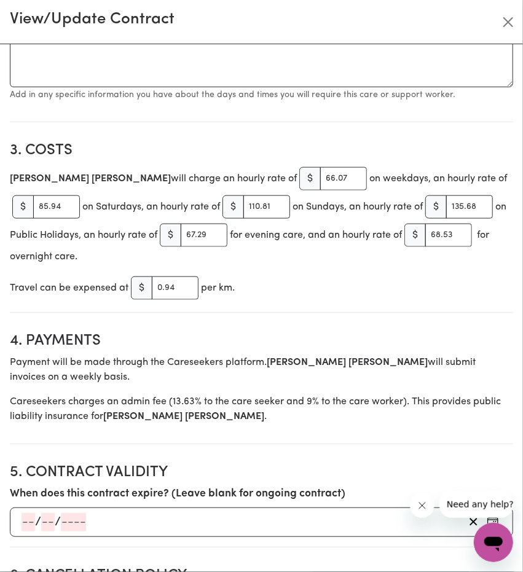
click at [34, 195] on span "$" at bounding box center [22, 206] width 21 height 23
click at [80, 195] on input "85.94" at bounding box center [56, 206] width 47 height 23
paste input "92.98"
type input "92.98"
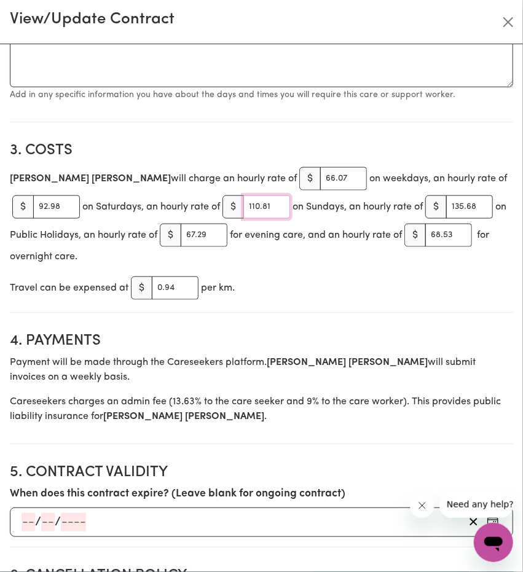
click at [243, 211] on input "110.81" at bounding box center [266, 206] width 47 height 23
paste input "9.89"
type input "119.89"
click at [446, 204] on input "135.68" at bounding box center [469, 206] width 47 height 23
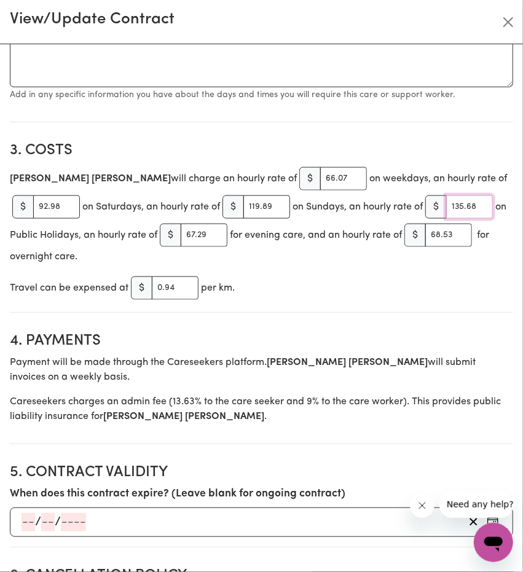
click at [446, 204] on input "135.68" at bounding box center [469, 206] width 47 height 23
paste input "46.79"
type input "146.79"
click at [181, 236] on input "67.29" at bounding box center [204, 235] width 47 height 23
click at [181, 234] on input "67.29" at bounding box center [204, 235] width 47 height 23
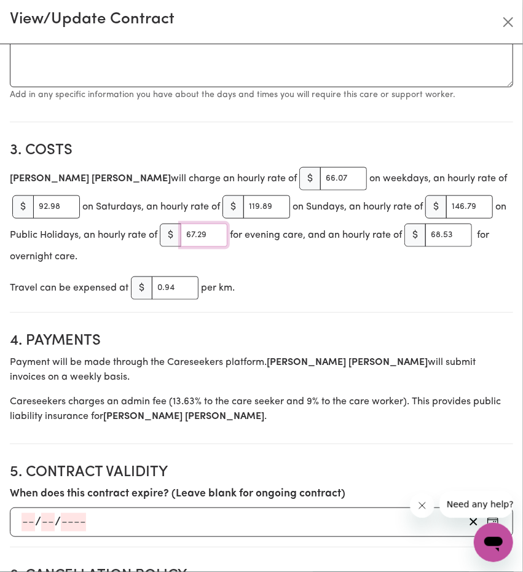
click at [181, 234] on input "67.29" at bounding box center [204, 235] width 47 height 23
paste input "72.8"
type input "72.8"
click at [425, 234] on input "68.53" at bounding box center [448, 235] width 47 height 23
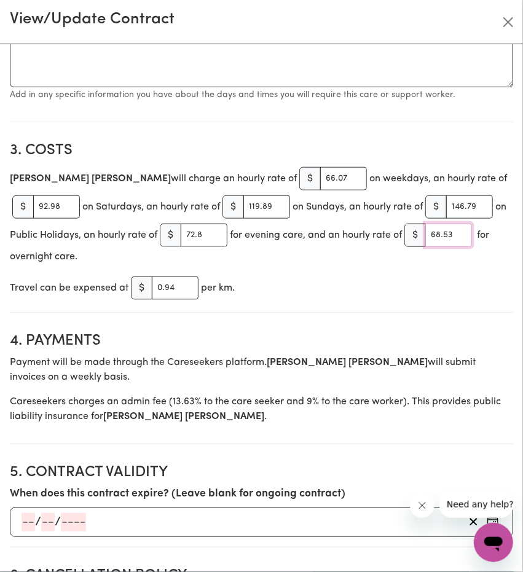
paste input "74.15"
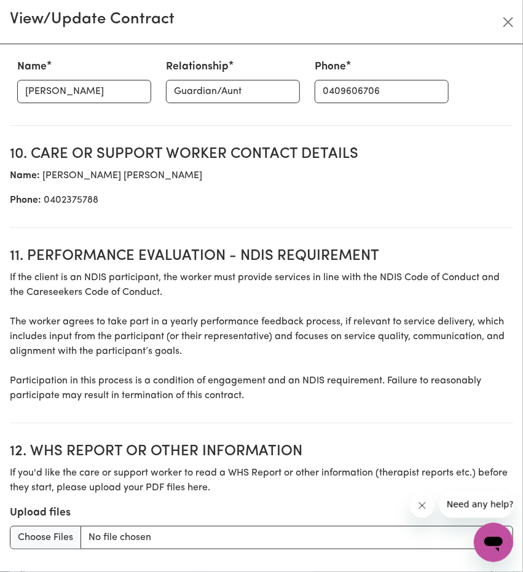
scroll to position [1520, 0]
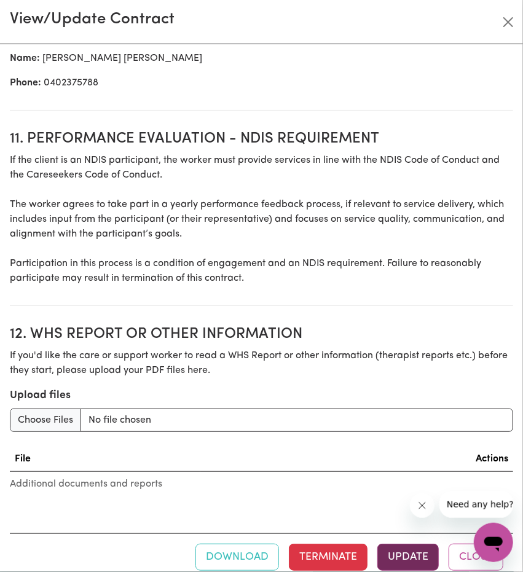
type input "74.15"
click at [402, 544] on button "Update" at bounding box center [407, 557] width 61 height 27
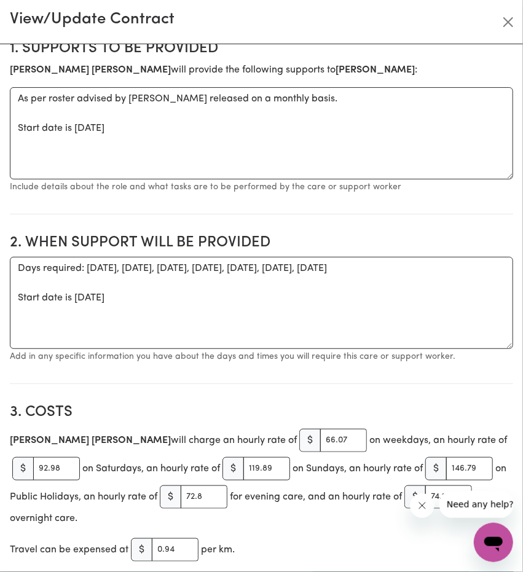
scroll to position [0, 0]
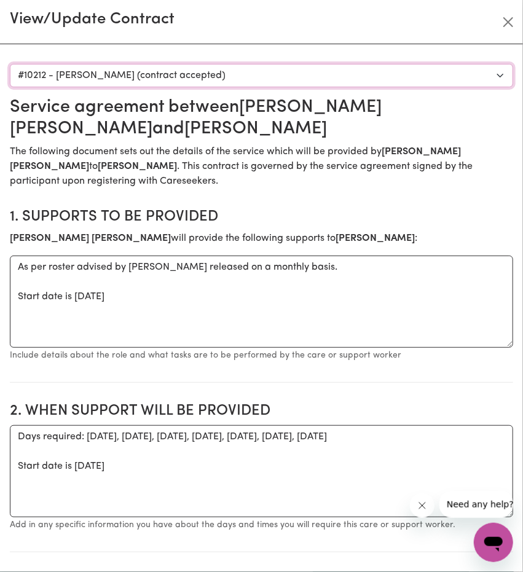
click at [206, 79] on select "Select a care worker to view contract #10151 - Worker Cuizon (contract accepted…" at bounding box center [261, 75] width 503 height 23
select select "9836"
click at [10, 64] on select "Select a care worker to view contract #10151 - Worker Cuizon (contract accepted…" at bounding box center [261, 75] width 503 height 23
type textarea "Tasks required: Domestic assistance , Assistance with Personal care, Meal Prep,…"
type textarea "As per roster advised by Amit released on a monthly basis. Start date is Monday…"
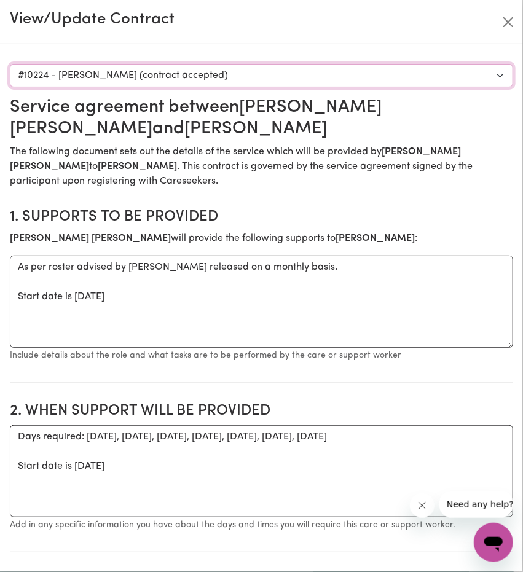
type input "61.07"
type input "85.94"
type input "110.81"
type input "135.68"
type input "67.29"
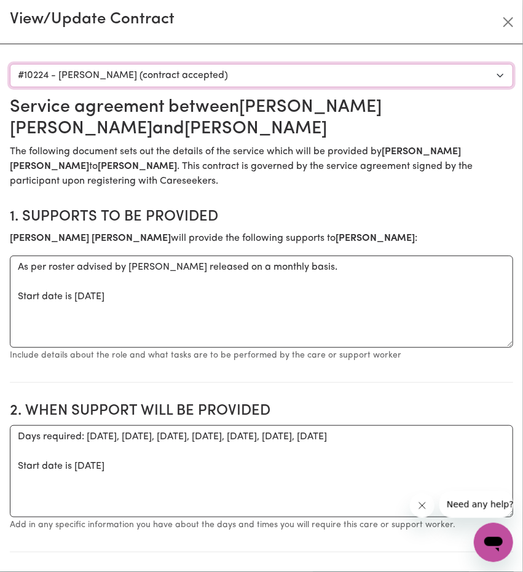
type input "68.53"
type input "1"
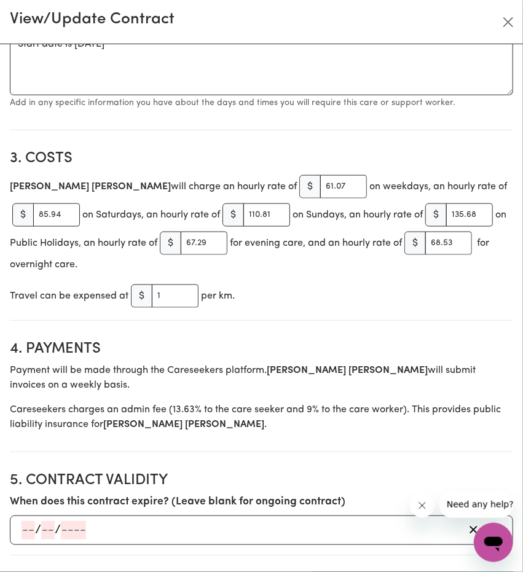
scroll to position [430, 0]
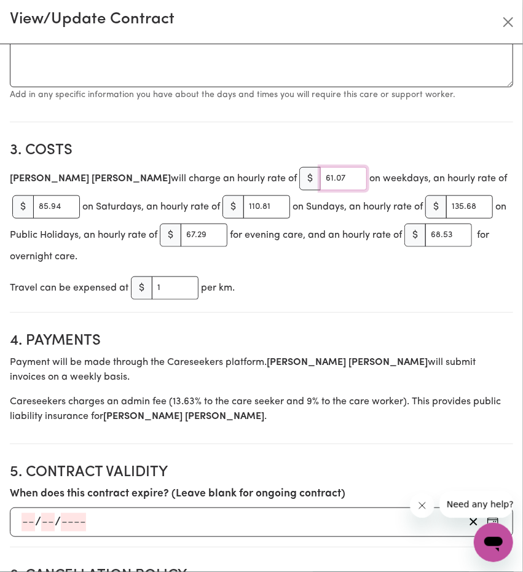
click at [320, 175] on input "61.07" at bounding box center [343, 178] width 47 height 23
paste input "6"
type input "66.07"
click at [80, 195] on input "85.94" at bounding box center [56, 206] width 47 height 23
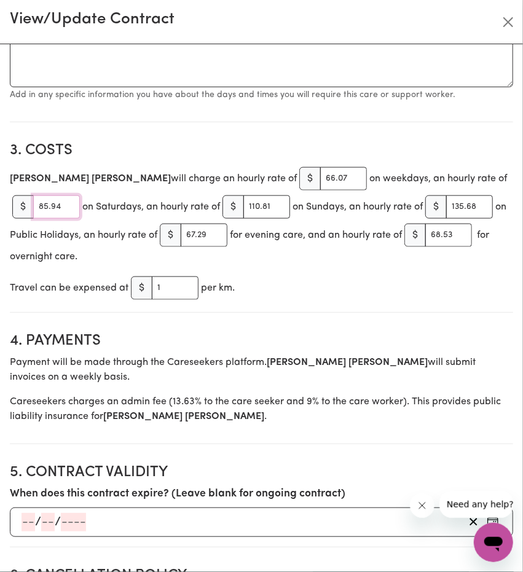
click at [80, 195] on input "85.94" at bounding box center [56, 206] width 47 height 23
paste input "92.98"
type input "92.98"
click at [243, 205] on input "110.81" at bounding box center [266, 206] width 47 height 23
click at [243, 206] on input "110.81" at bounding box center [266, 206] width 47 height 23
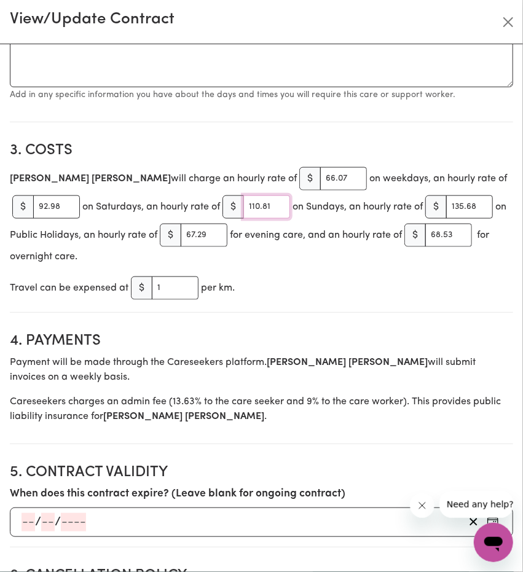
paste input "9.89"
type input "119.89"
click at [446, 206] on input "135.68" at bounding box center [469, 206] width 47 height 23
paste input "46.79"
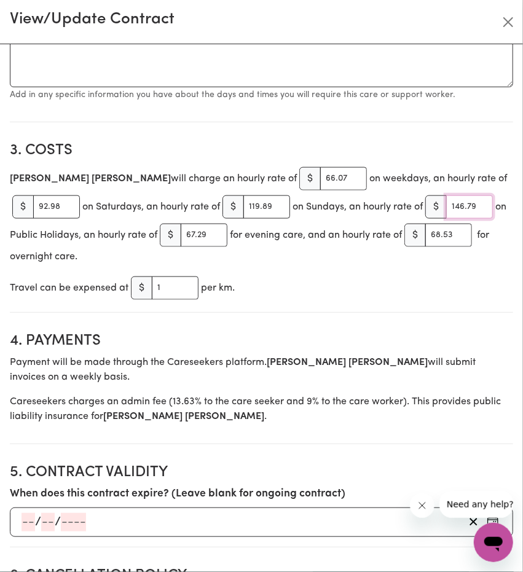
type input "146.79"
click at [181, 233] on input "67.29" at bounding box center [204, 235] width 47 height 23
paste input "72.8"
type input "72.8"
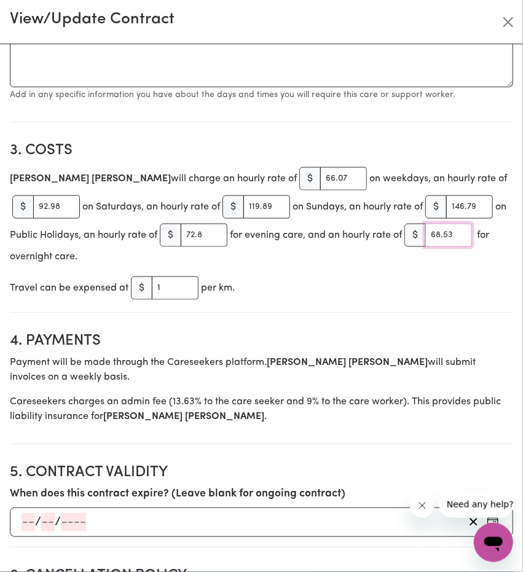
click at [425, 235] on input "68.53" at bounding box center [448, 235] width 47 height 23
paste input "74.15"
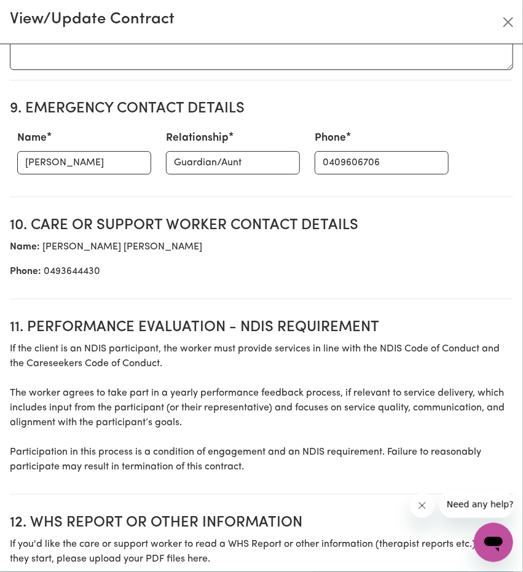
scroll to position [1534, 0]
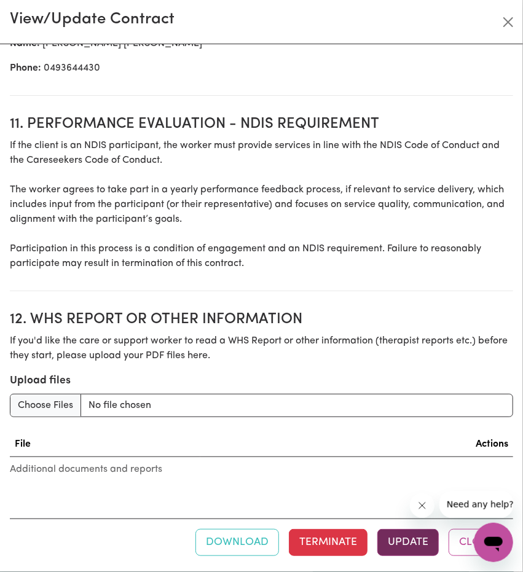
type input "74.15"
click at [392, 529] on button "Update" at bounding box center [407, 542] width 61 height 27
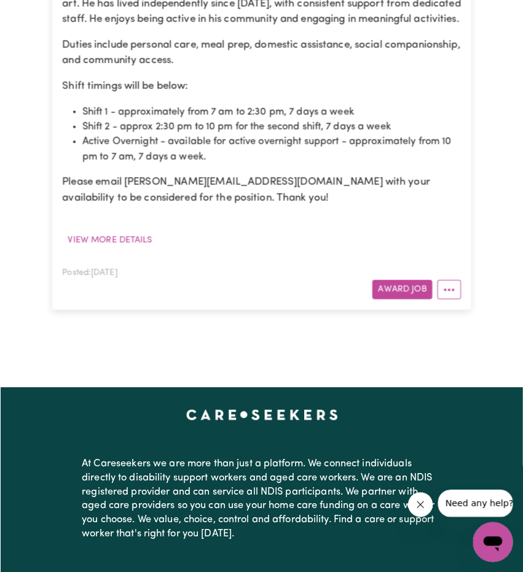
scroll to position [1679, 0]
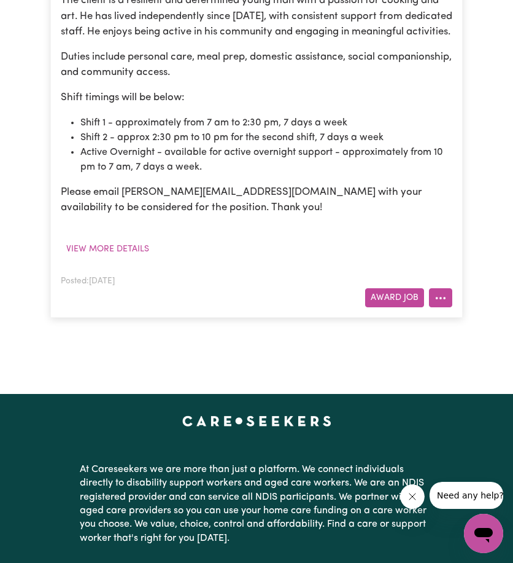
click at [441, 299] on circle "More options" at bounding box center [441, 298] width 2 height 2
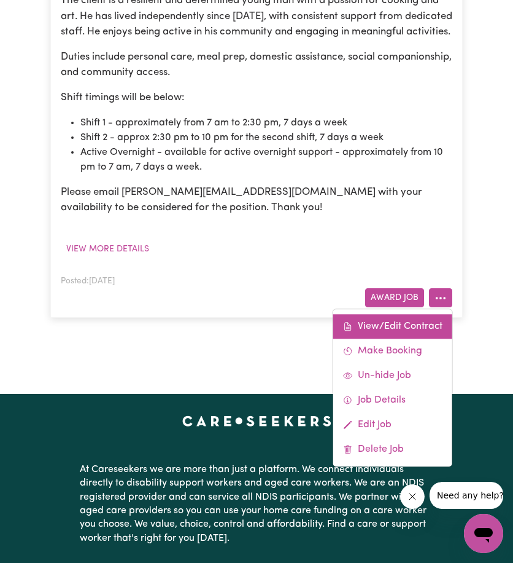
click at [403, 335] on link "View/Edit Contract" at bounding box center [393, 326] width 119 height 25
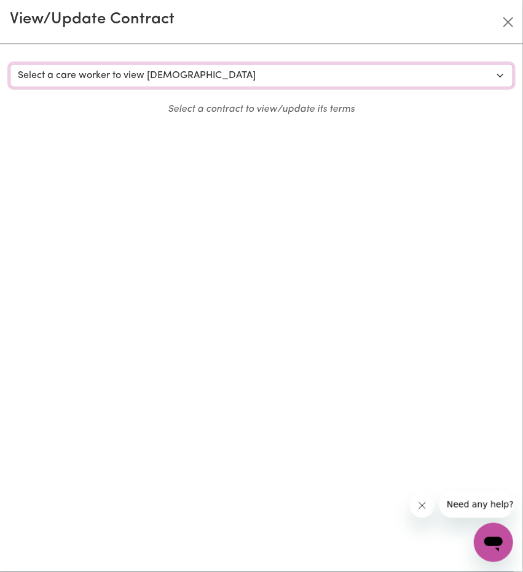
click at [143, 83] on select "Select a care worker to view [DEMOGRAPHIC_DATA] #10151 - Worker [PERSON_NAME] (…" at bounding box center [261, 75] width 503 height 23
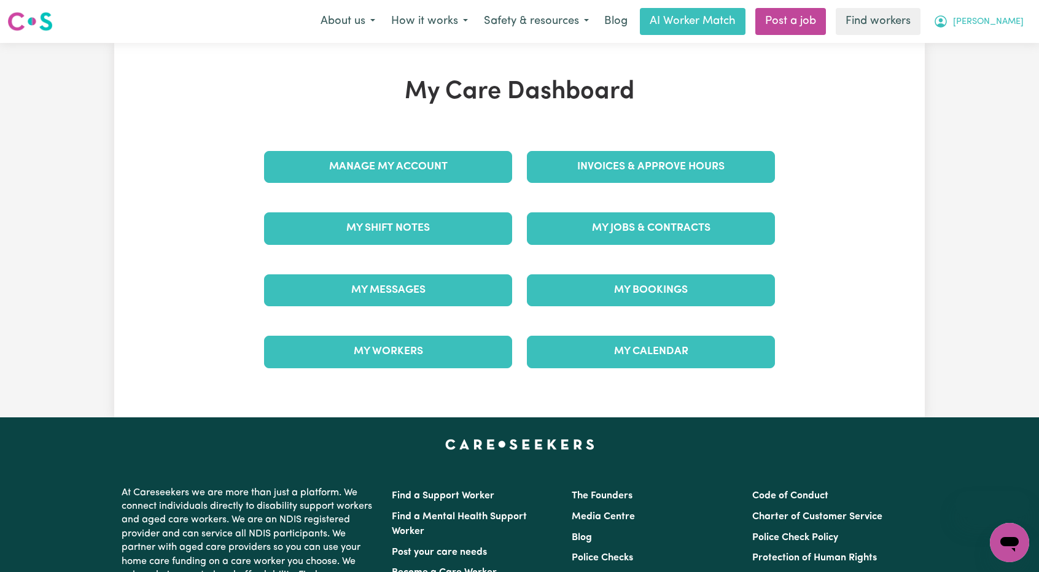
drag, startPoint x: 0, startPoint y: 0, endPoint x: 1004, endPoint y: 23, distance: 1003.9
click at [1004, 23] on span "[PERSON_NAME]" at bounding box center [988, 22] width 71 height 14
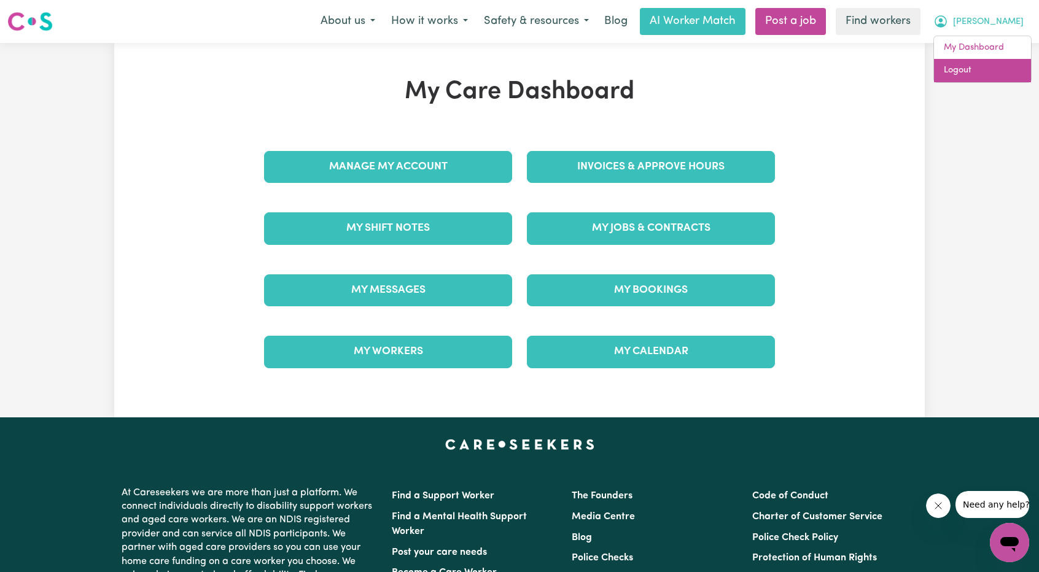
click at [979, 74] on link "Logout" at bounding box center [982, 70] width 97 height 23
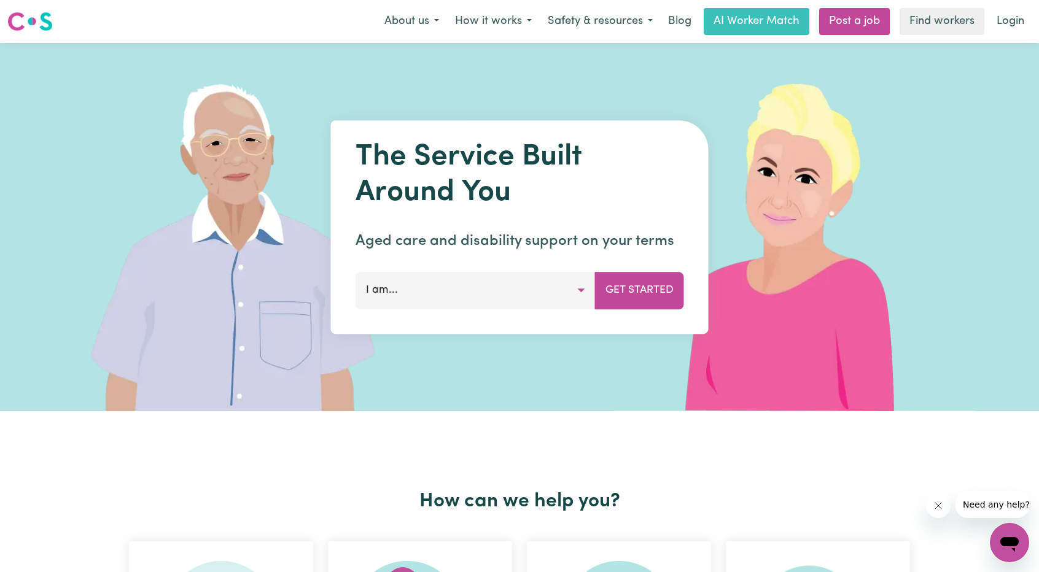
click at [1010, 18] on link "Login" at bounding box center [1011, 21] width 42 height 27
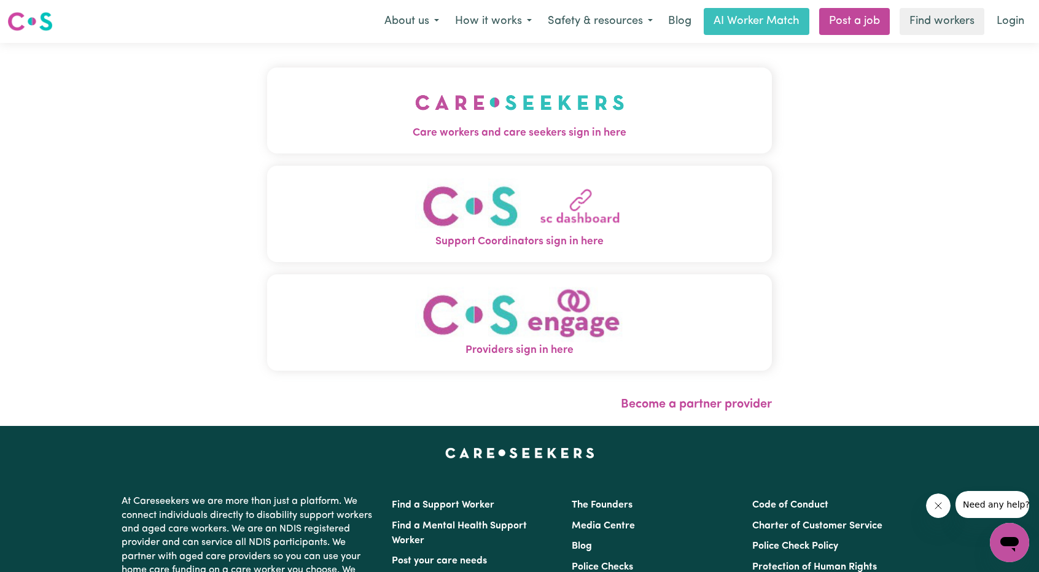
click at [410, 132] on span "Care workers and care seekers sign in here" at bounding box center [519, 133] width 505 height 16
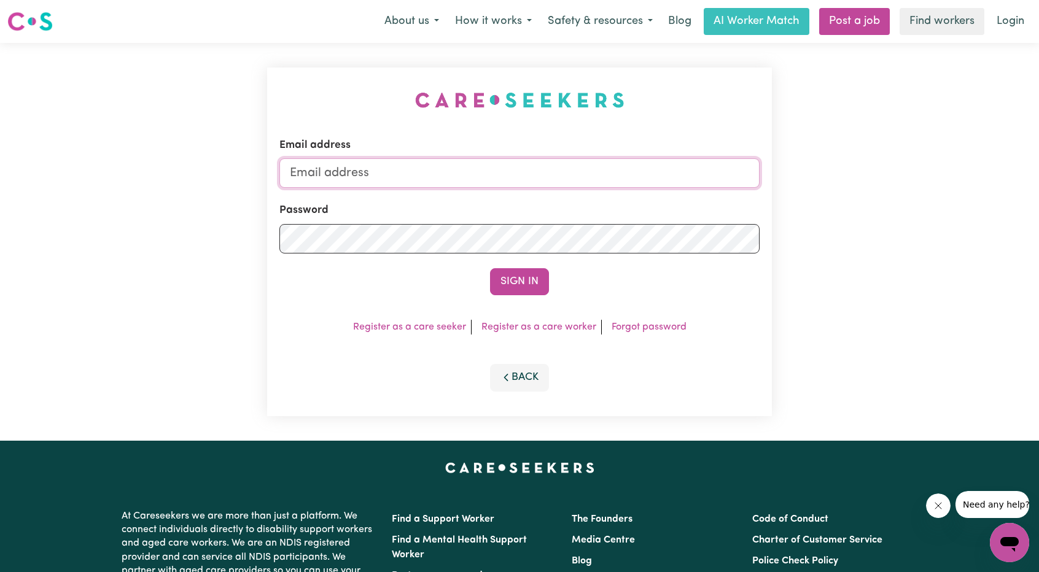
click at [448, 175] on input "Email address" at bounding box center [519, 172] width 480 height 29
drag, startPoint x: 355, startPoint y: 174, endPoint x: 619, endPoint y: 223, distance: 268.6
click at [633, 212] on form "Email address [EMAIL_ADDRESS][PERSON_NAME][DOMAIN_NAME] Password Sign In" at bounding box center [519, 217] width 480 height 158
type input "superuser~[EMAIL_ADDRESS][DOMAIN_NAME]"
click at [528, 298] on div "Email address superuser~[EMAIL_ADDRESS][DOMAIN_NAME] Password Sign In Register …" at bounding box center [519, 242] width 505 height 349
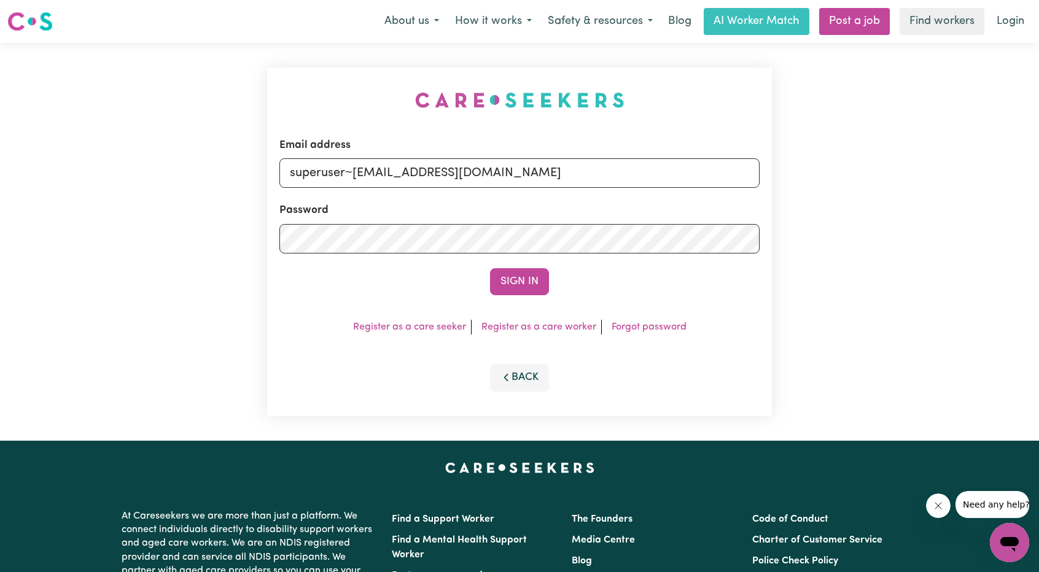
click at [523, 279] on button "Sign In" at bounding box center [519, 281] width 59 height 27
